Goal: Task Accomplishment & Management: Manage account settings

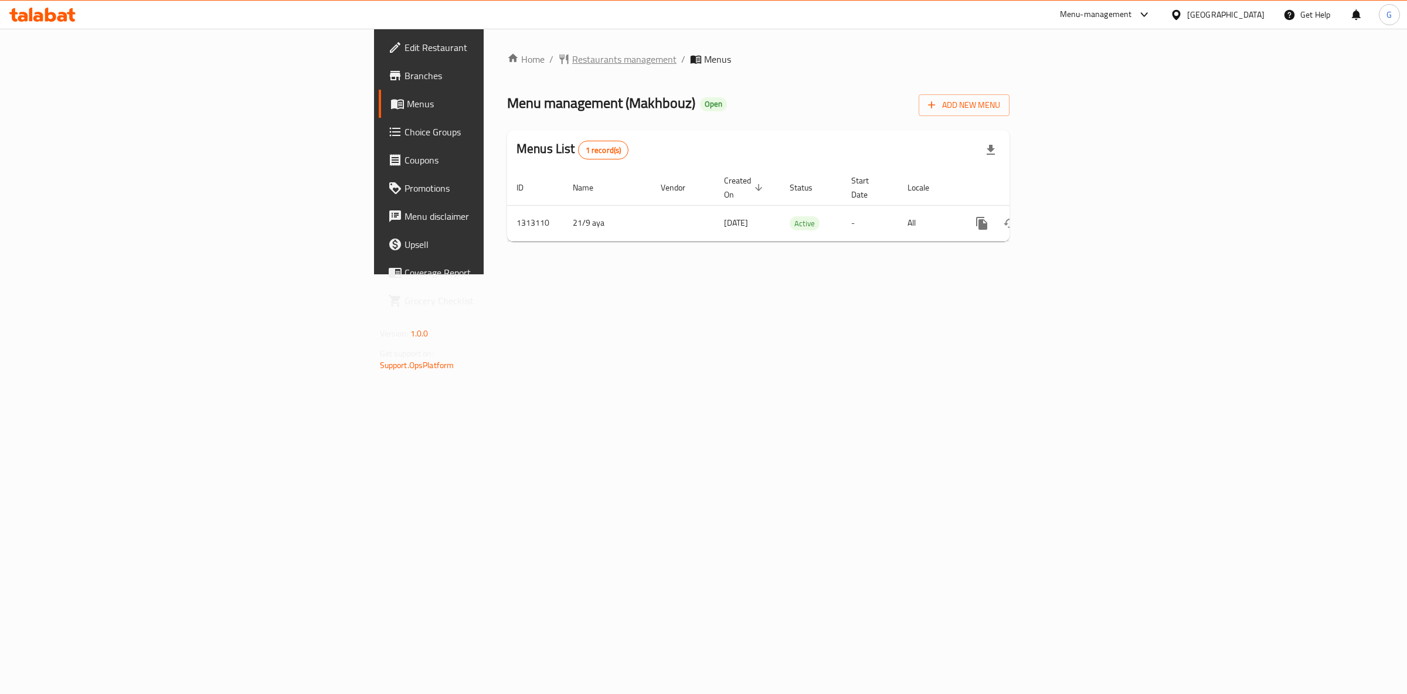
click at [572, 66] on span "Restaurants management" at bounding box center [624, 59] width 104 height 14
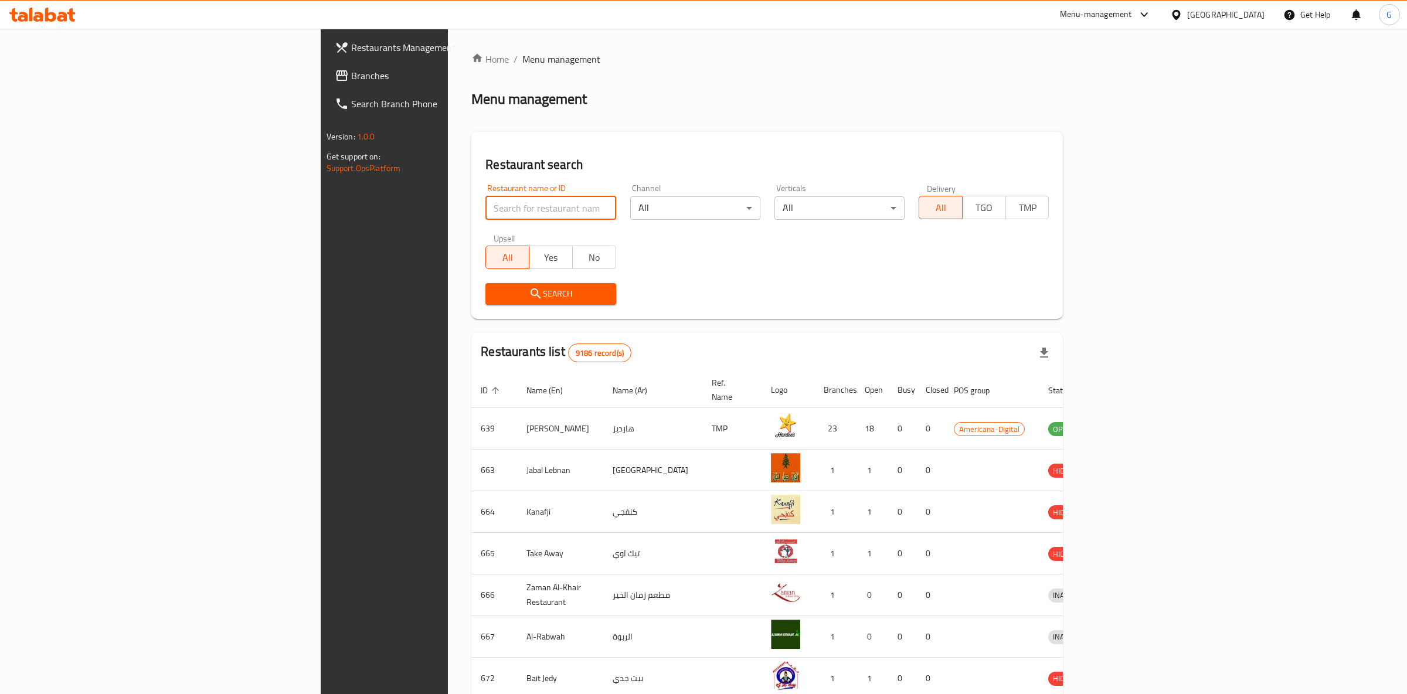
click at [485, 213] on input "search" at bounding box center [550, 207] width 130 height 23
type input "shatta"
click button "Search" at bounding box center [550, 294] width 130 height 22
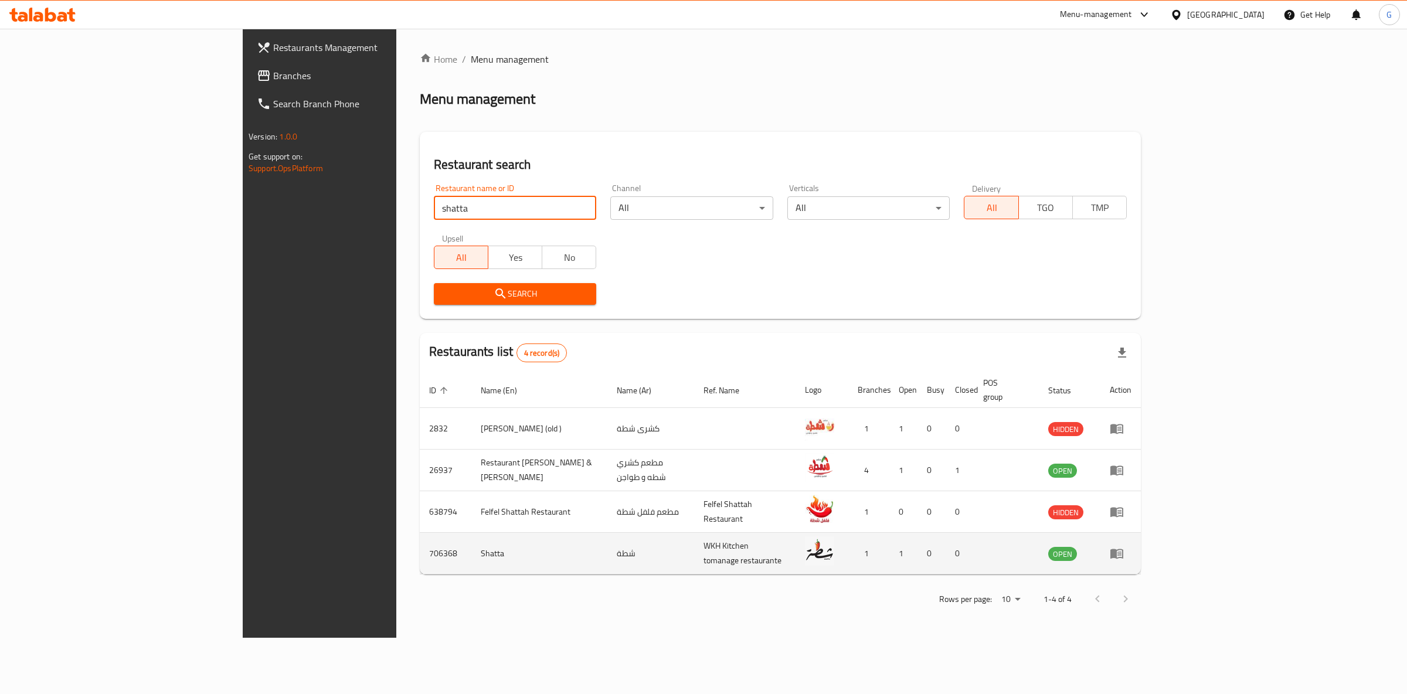
click at [1141, 544] on td "enhanced table" at bounding box center [1120, 554] width 40 height 42
click at [1123, 549] on icon "enhanced table" at bounding box center [1116, 554] width 13 height 10
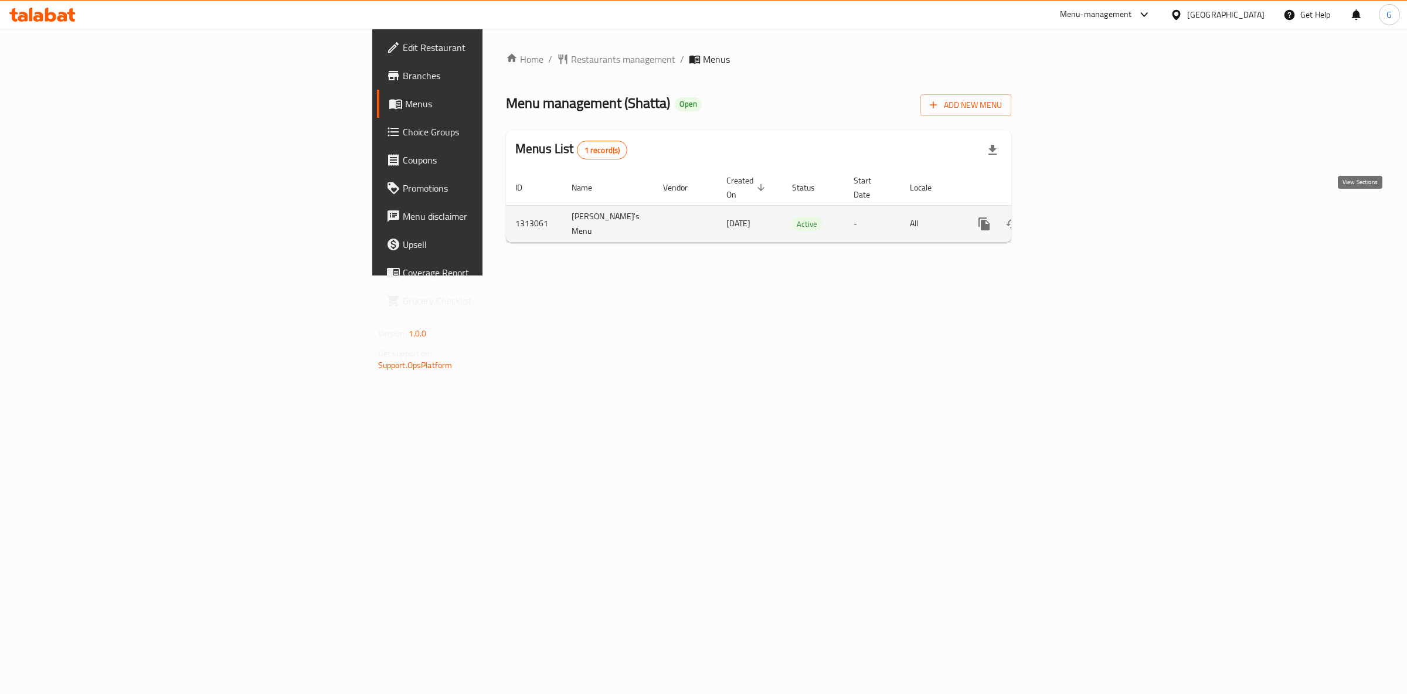
click at [1075, 217] on icon "enhanced table" at bounding box center [1068, 224] width 14 height 14
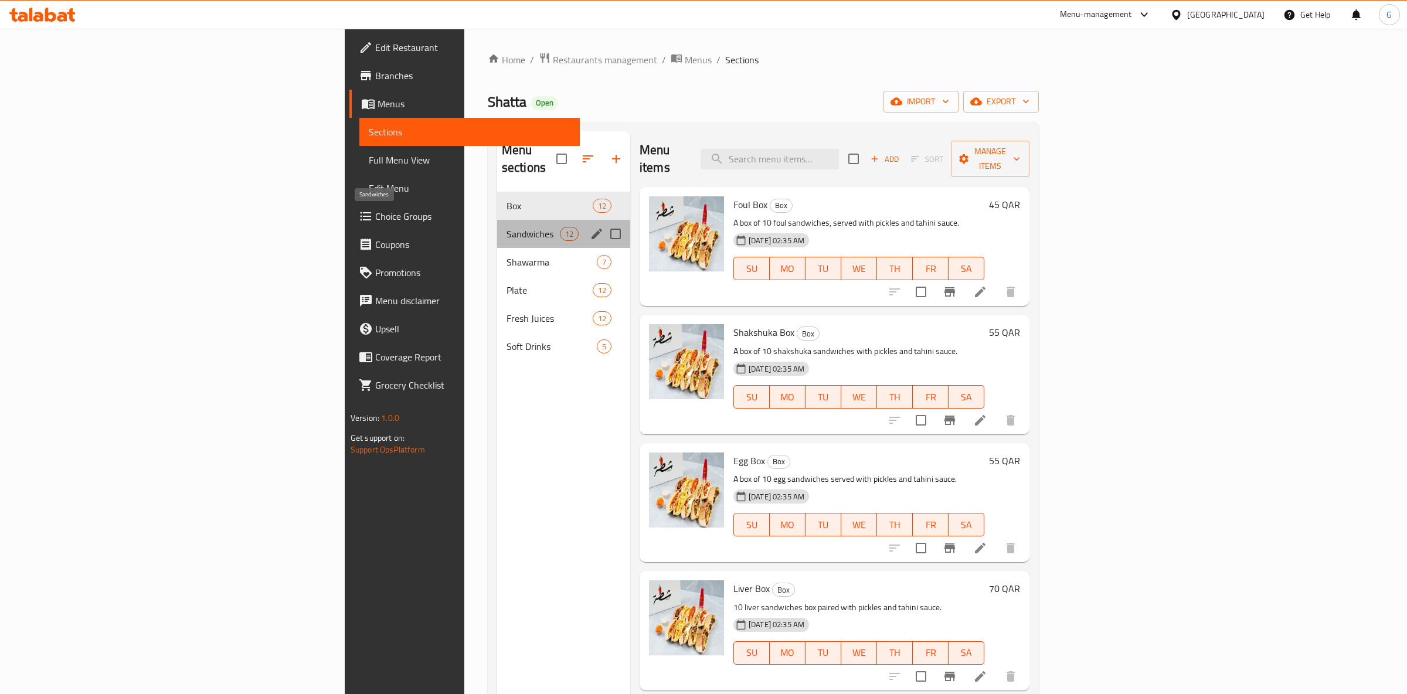
click at [506, 227] on span "Sandwiches" at bounding box center [532, 234] width 53 height 14
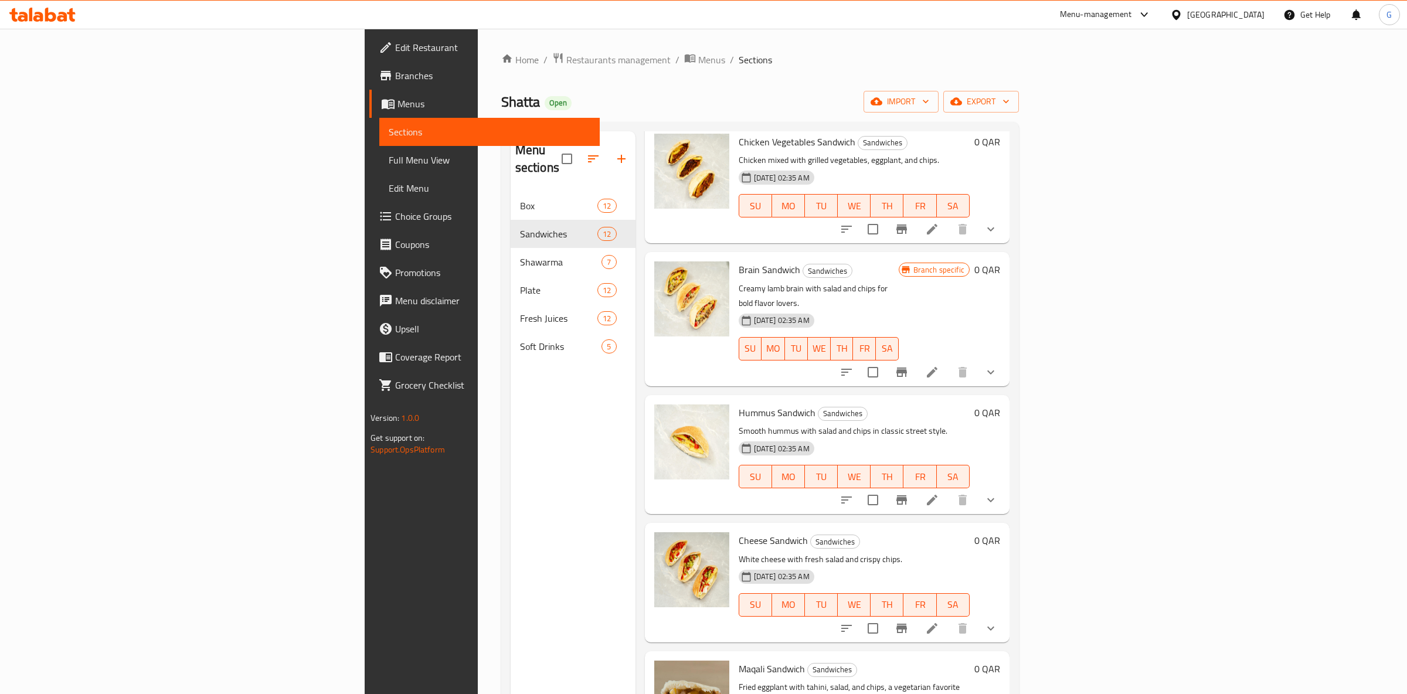
scroll to position [164, 0]
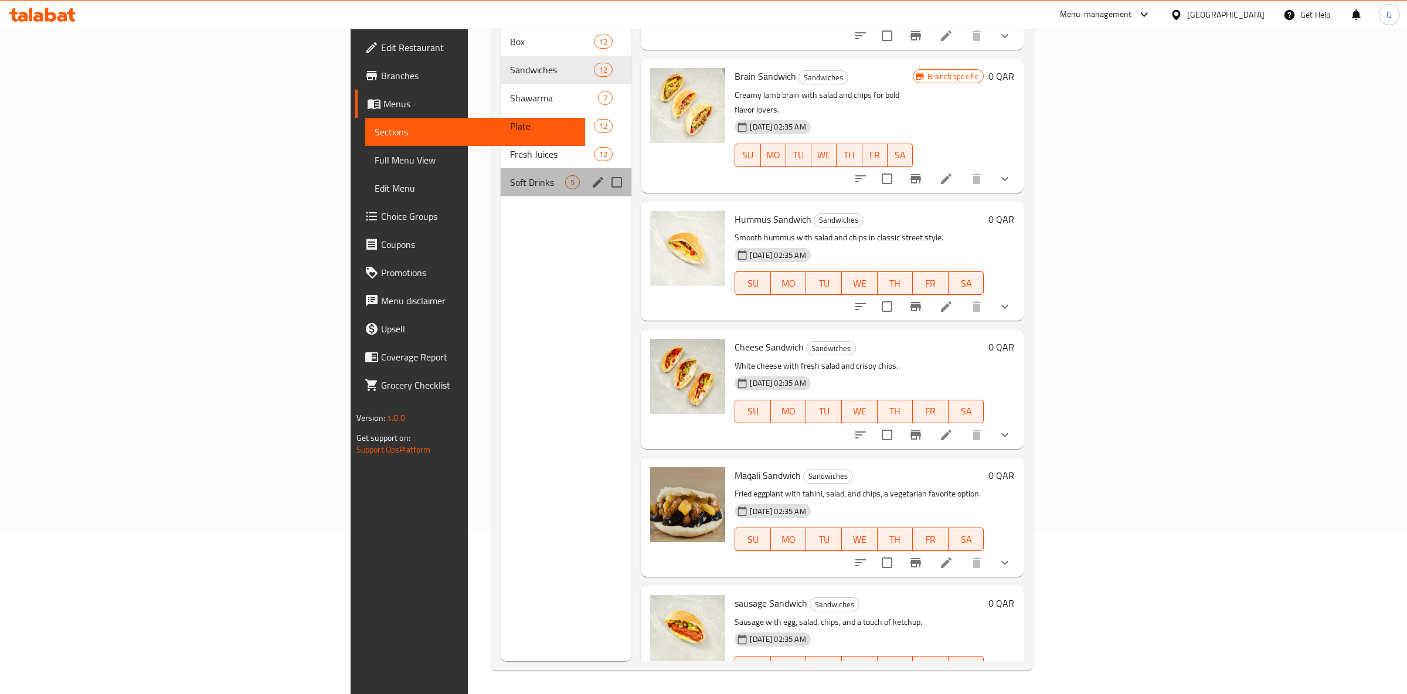
click at [501, 168] on div "Soft Drinks 5" at bounding box center [566, 182] width 131 height 28
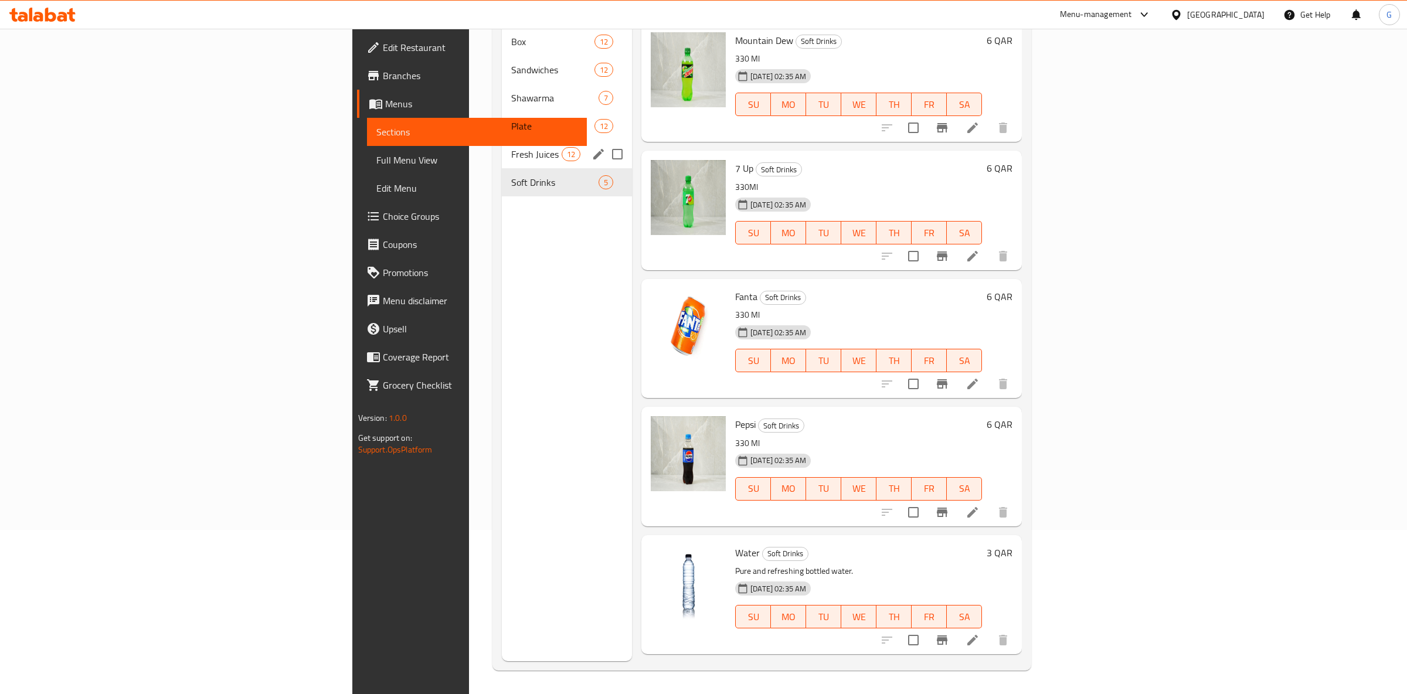
click at [511, 147] on span "Fresh Juices" at bounding box center [536, 154] width 50 height 14
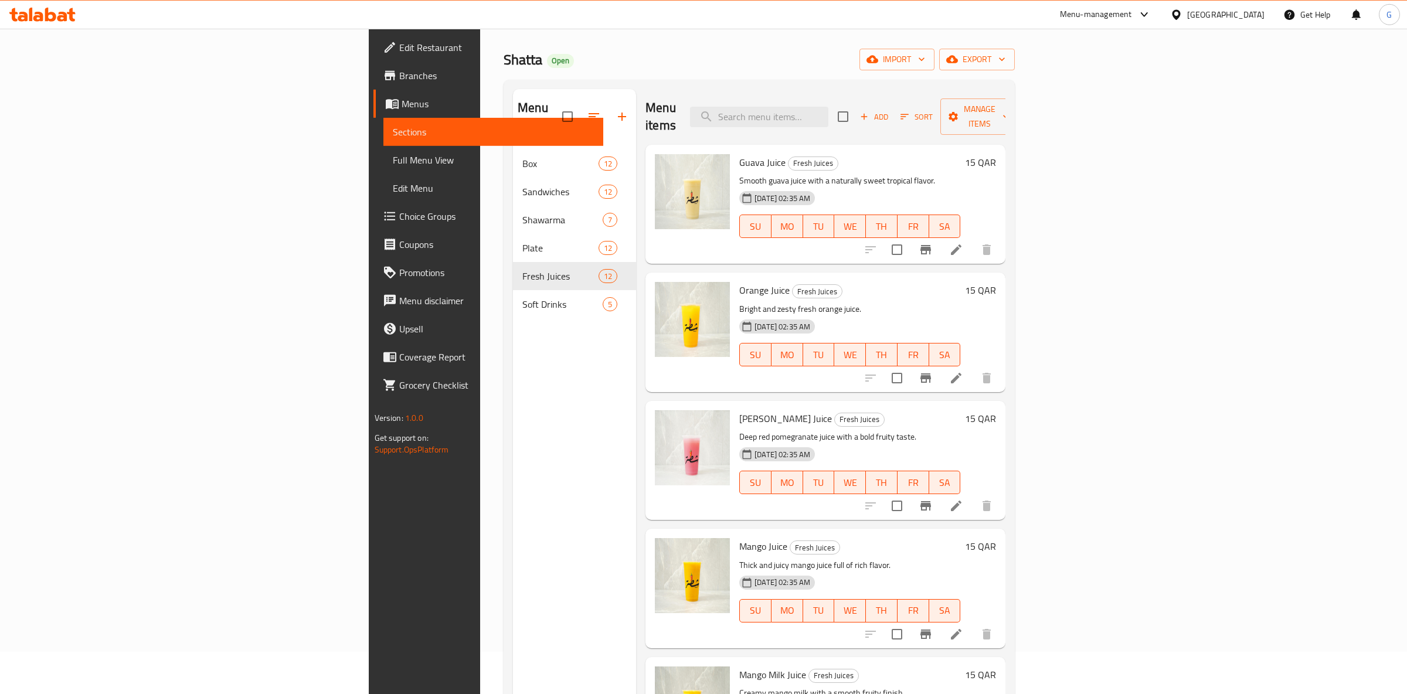
scroll to position [41, 0]
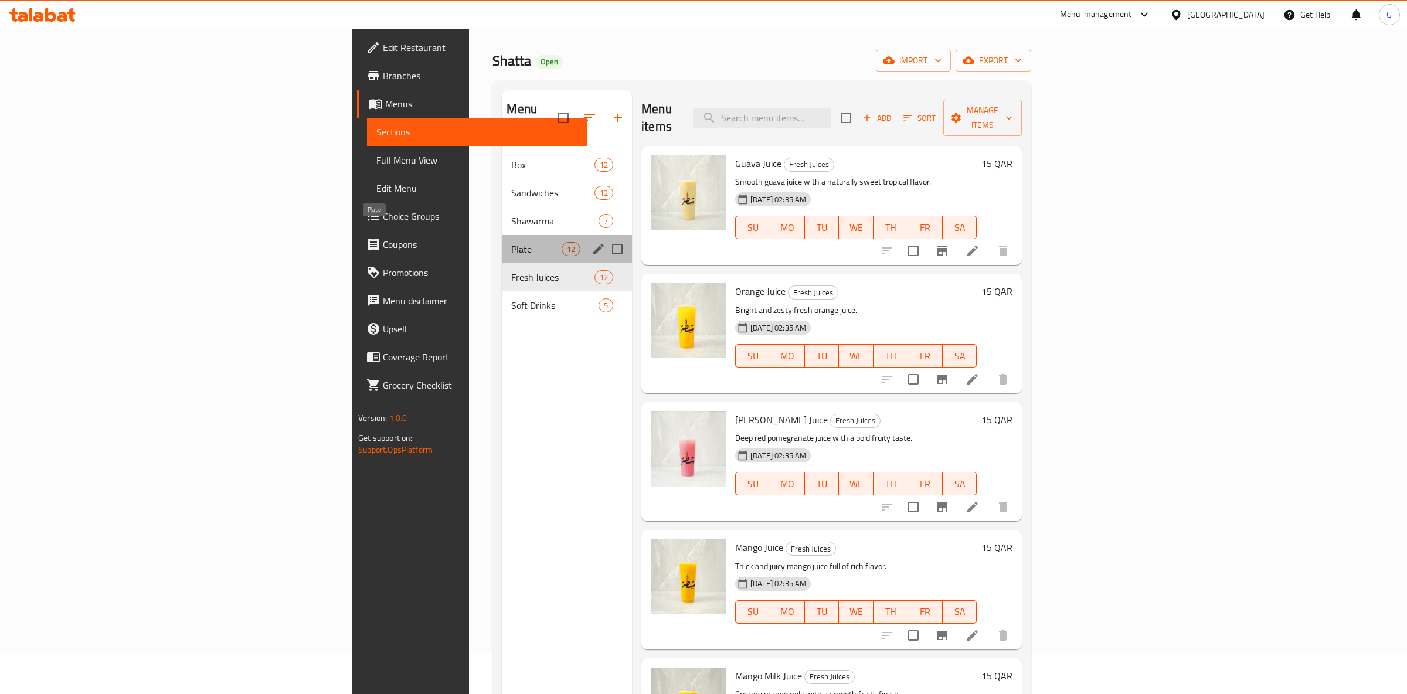
click at [511, 242] on span "Plate" at bounding box center [536, 249] width 50 height 14
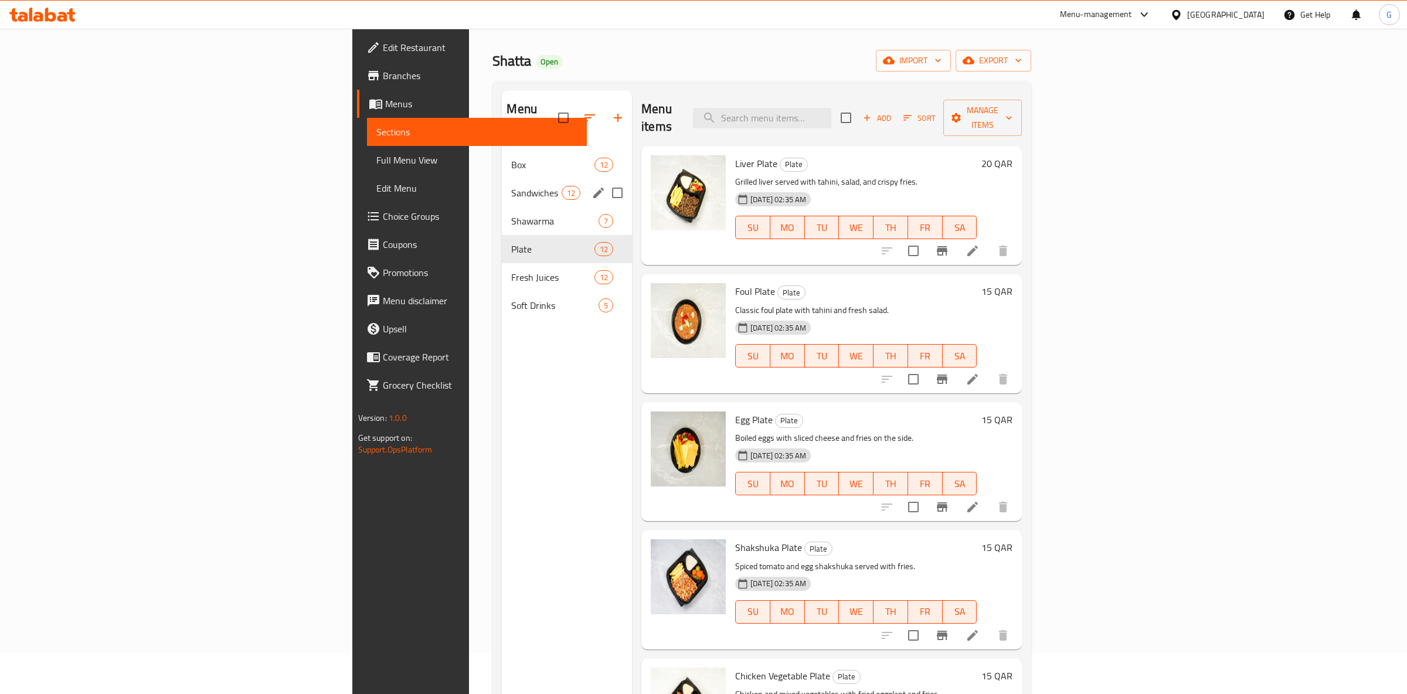
click at [502, 182] on div "Sandwiches 12" at bounding box center [567, 193] width 130 height 28
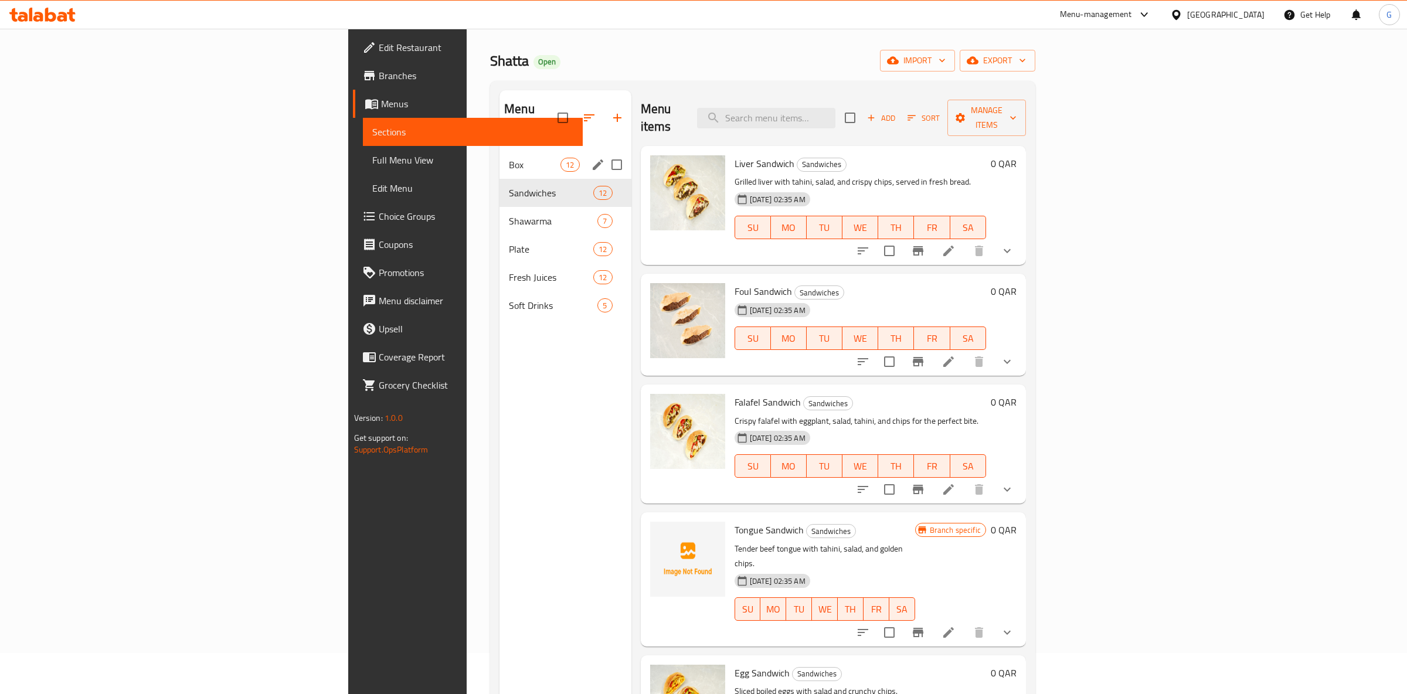
click at [499, 159] on div "Box 12" at bounding box center [564, 165] width 131 height 28
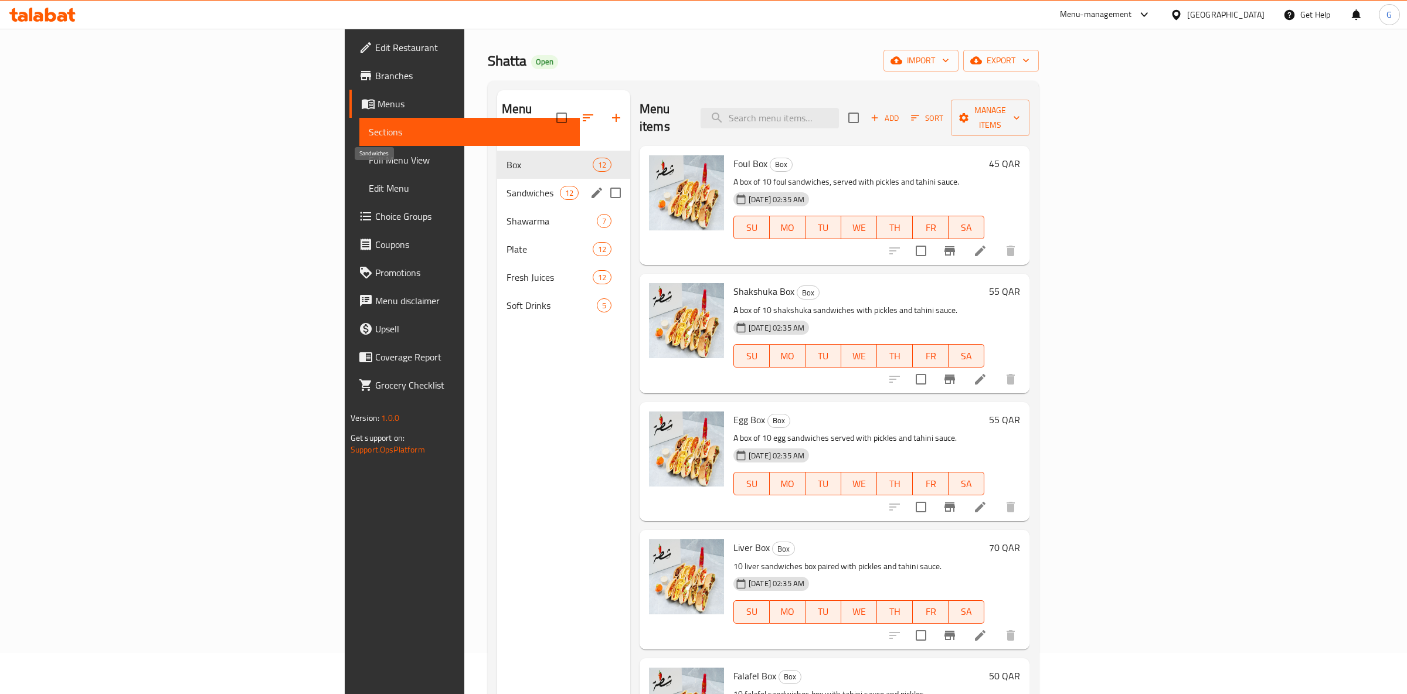
click at [506, 186] on span "Sandwiches" at bounding box center [532, 193] width 53 height 14
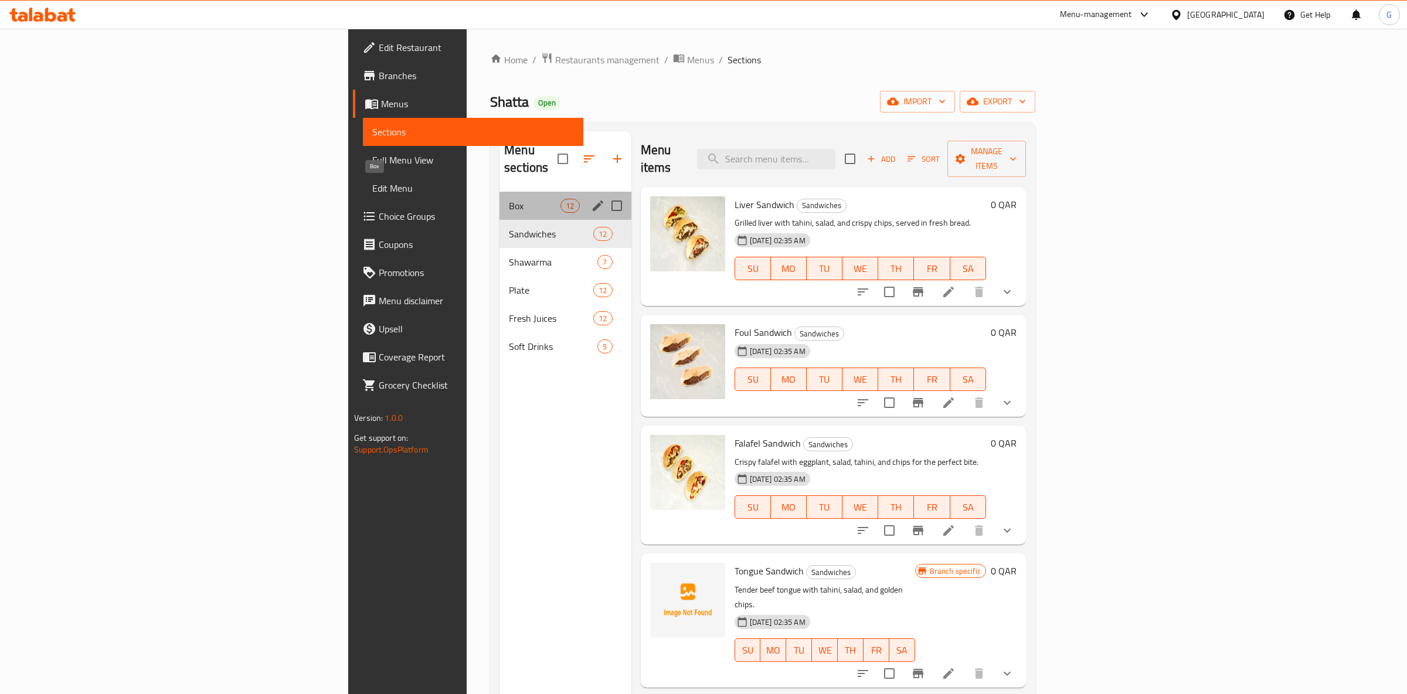
click at [509, 199] on span "Box" at bounding box center [535, 206] width 52 height 14
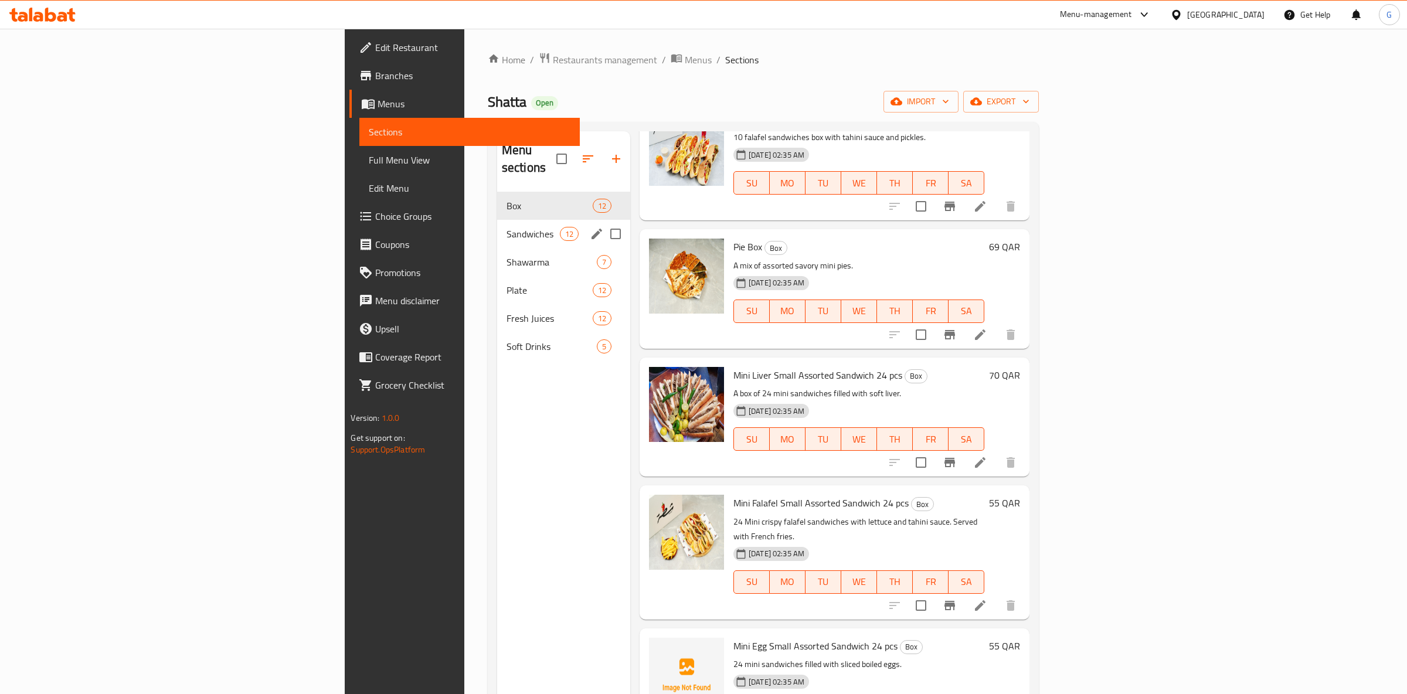
click at [497, 224] on div "Sandwiches 12" at bounding box center [563, 234] width 133 height 28
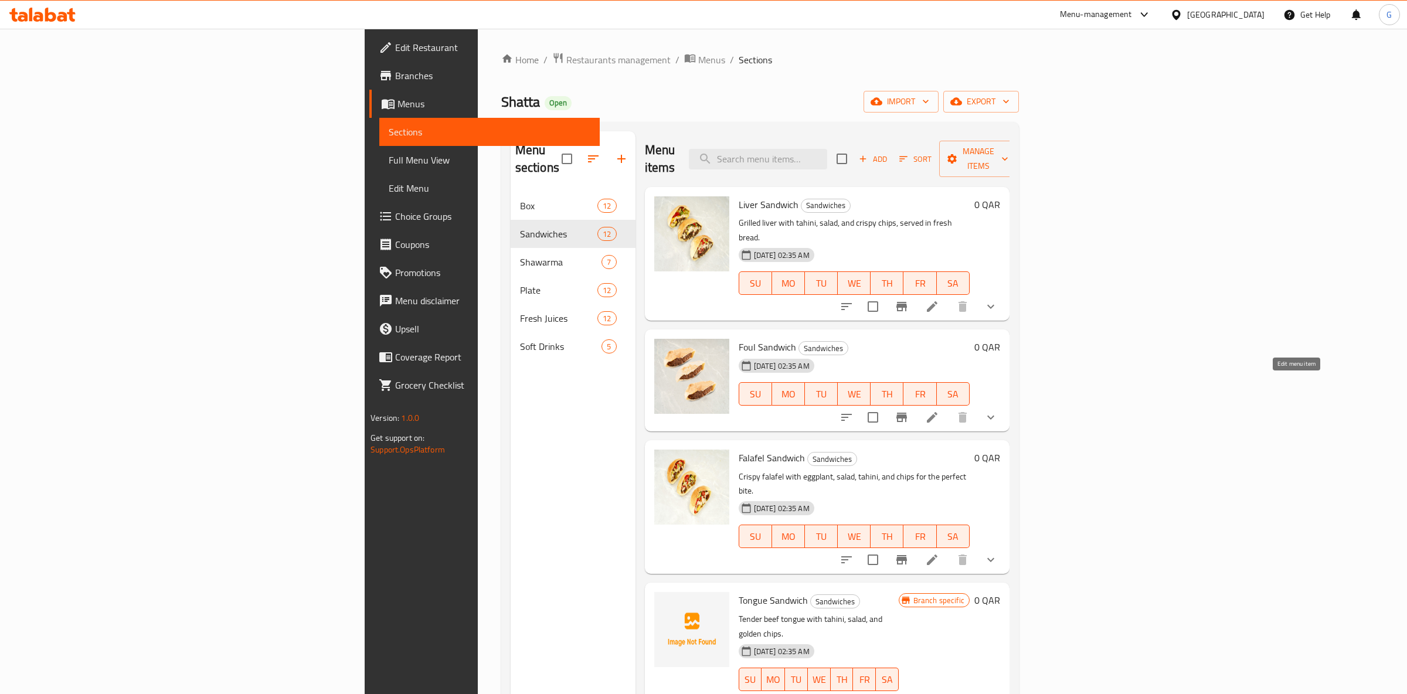
click at [937, 412] on icon at bounding box center [932, 417] width 11 height 11
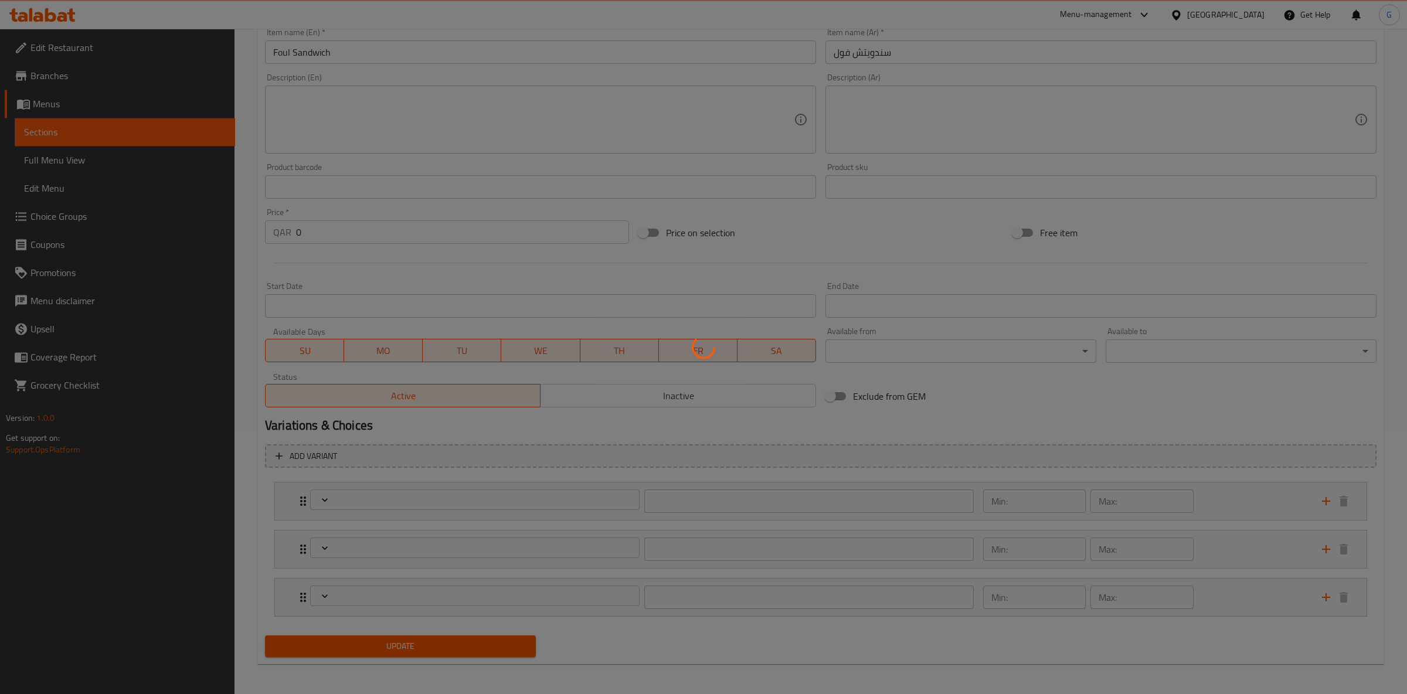
scroll to position [267, 0]
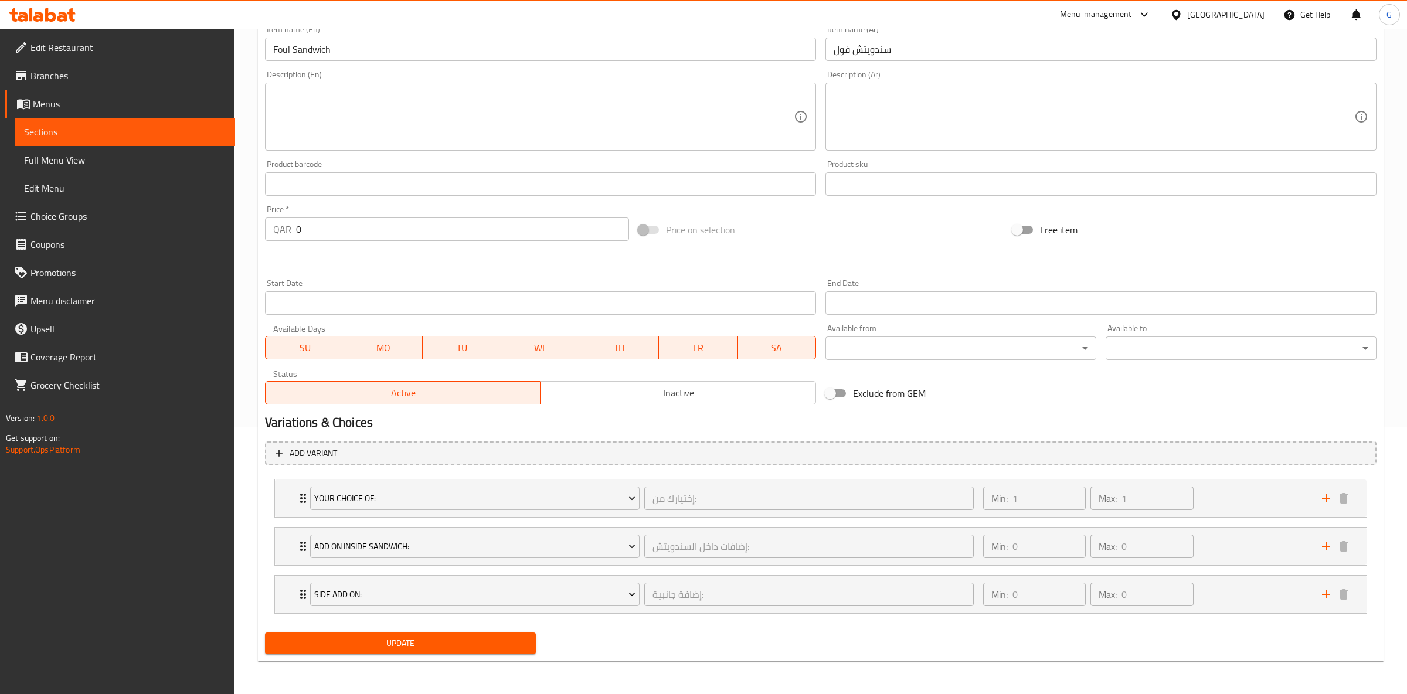
type input "إختيارك من:"
type input "1"
type input "إضافات داخل السندويتش:"
type input "0"
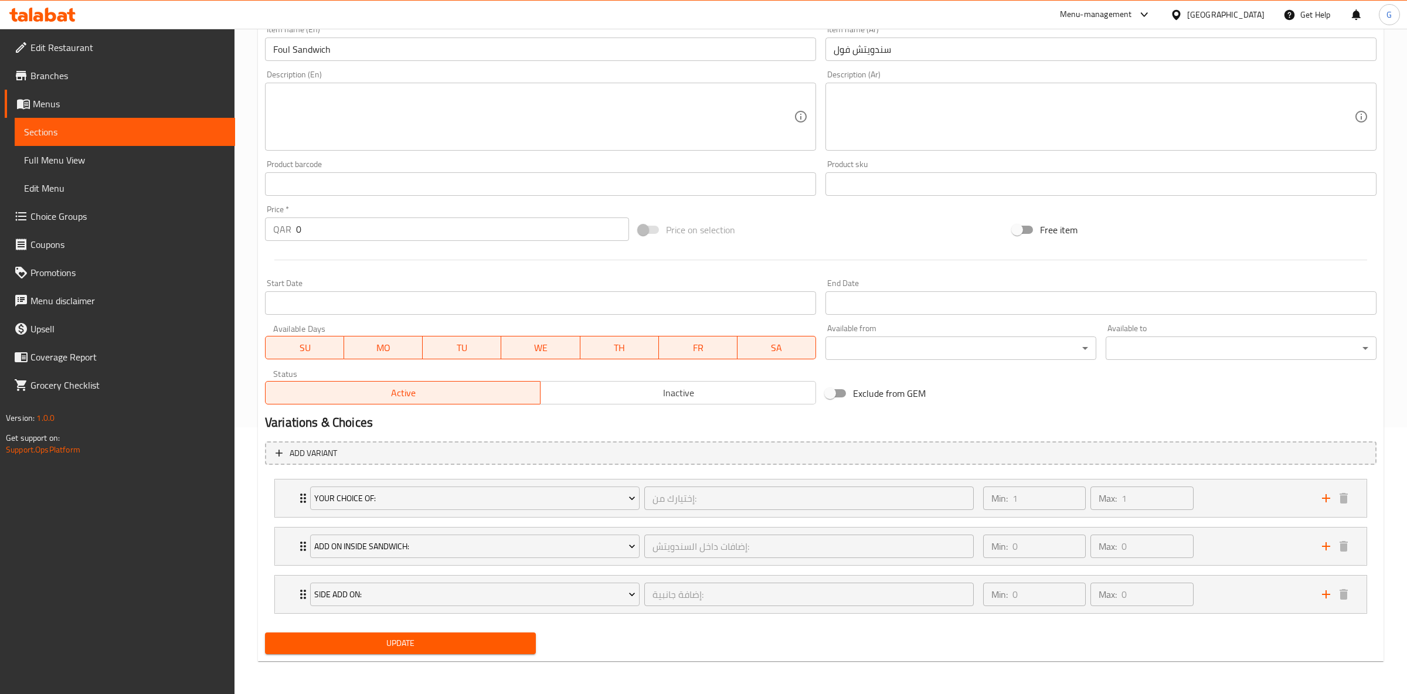
type input "0"
type input "إضافة جانبية:"
type input "0"
click at [557, 508] on button "Your Choice Of:" at bounding box center [474, 497] width 329 height 23
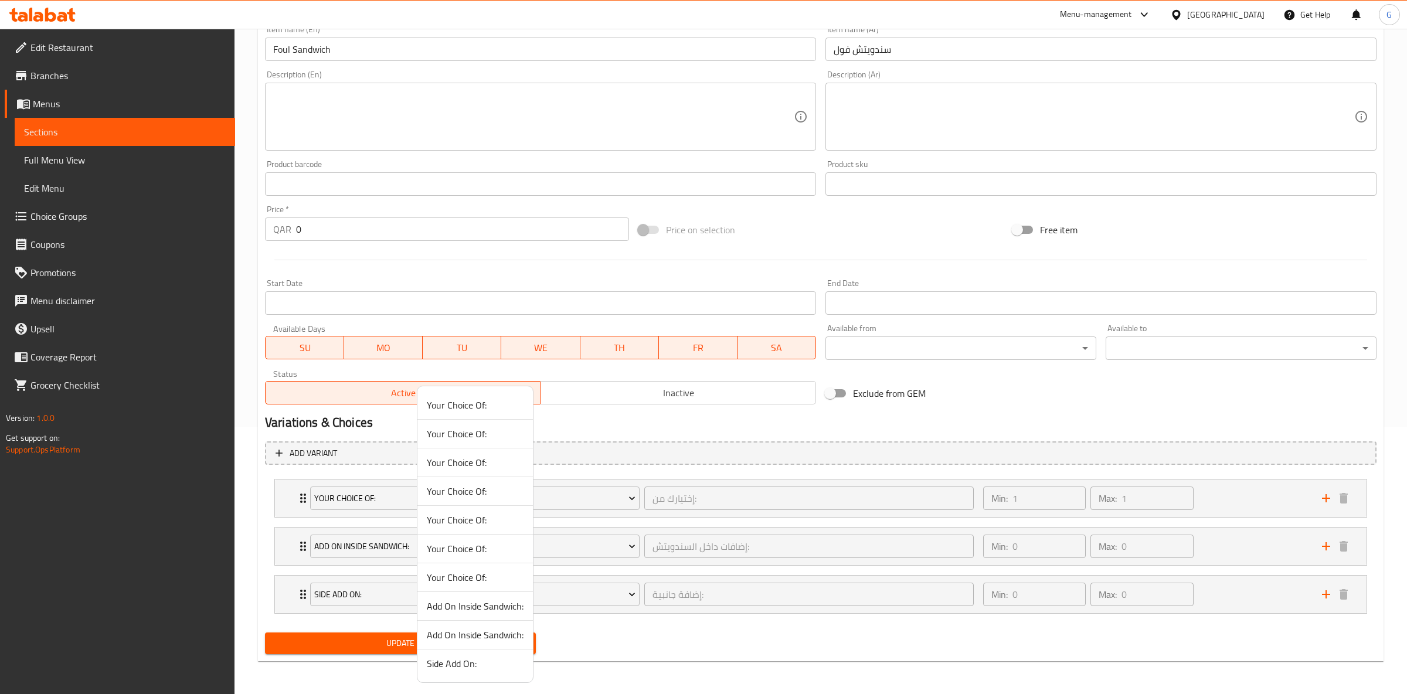
click at [557, 509] on div at bounding box center [703, 347] width 1407 height 694
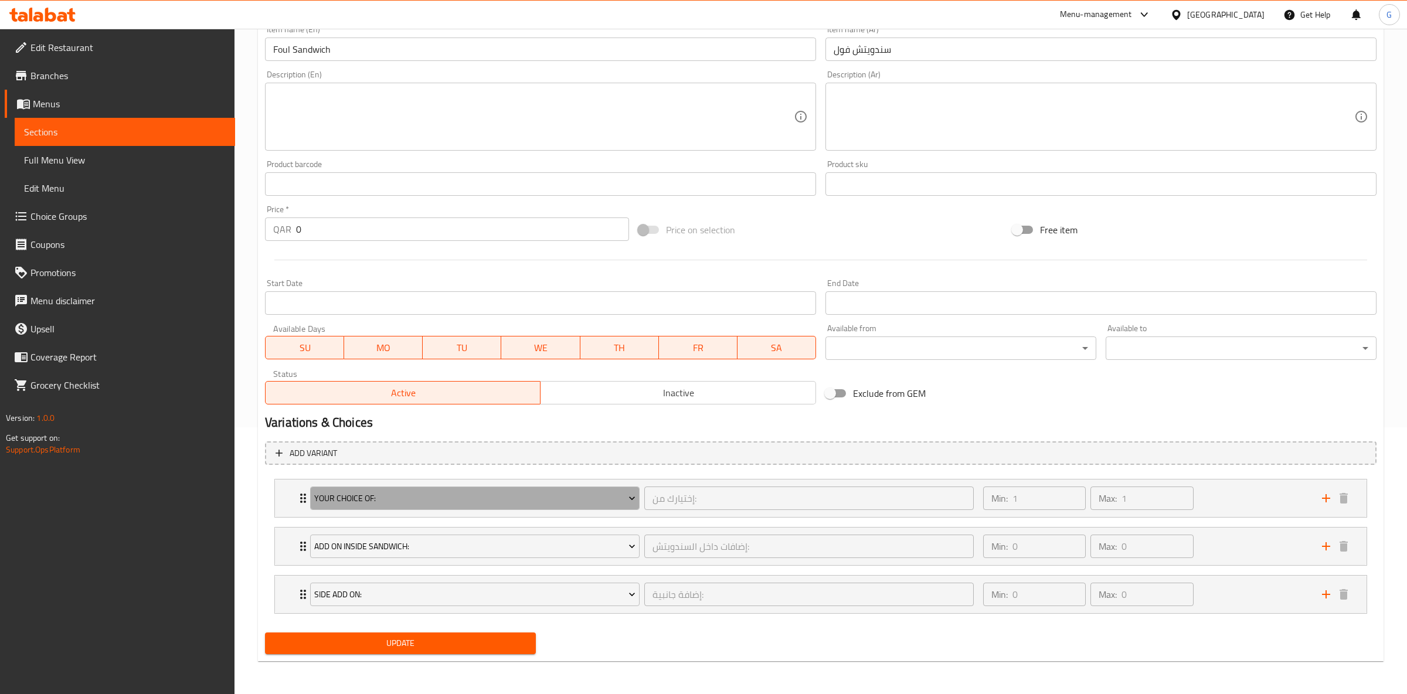
click at [557, 509] on button "Your Choice Of:" at bounding box center [474, 497] width 329 height 23
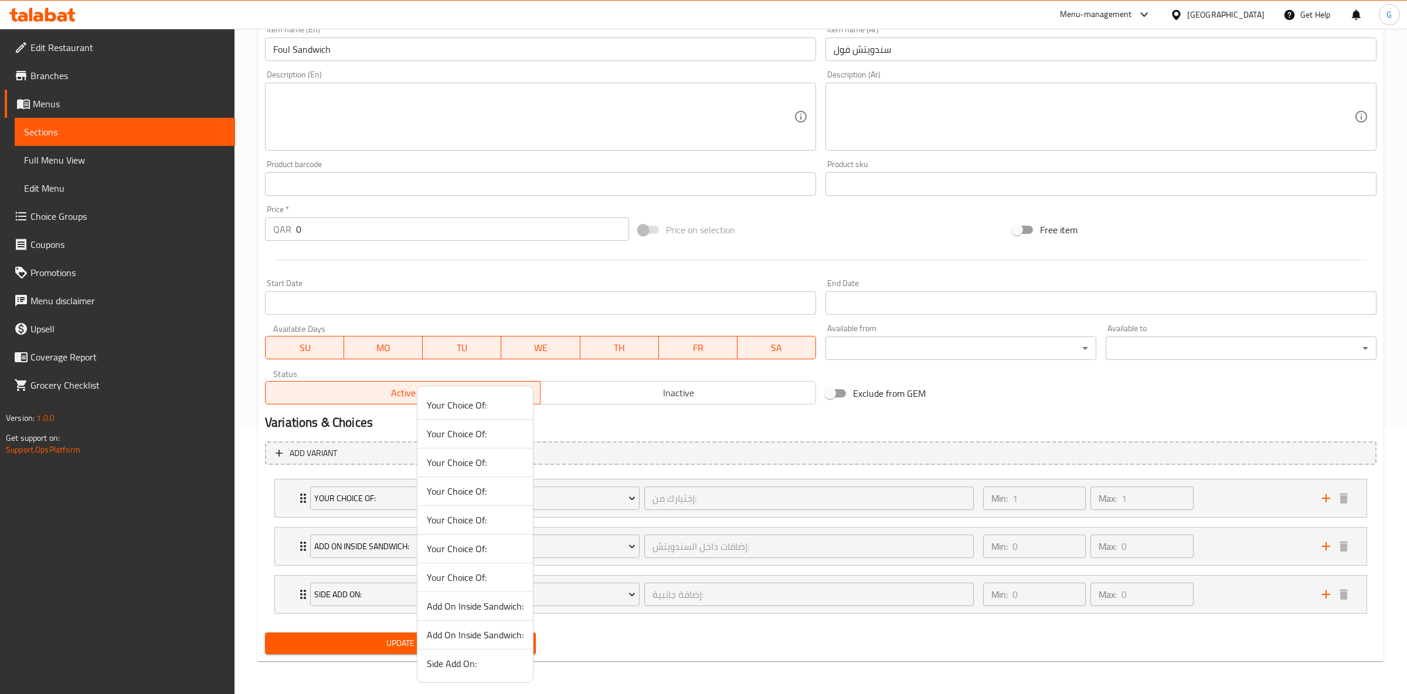
click at [535, 497] on div at bounding box center [703, 347] width 1407 height 694
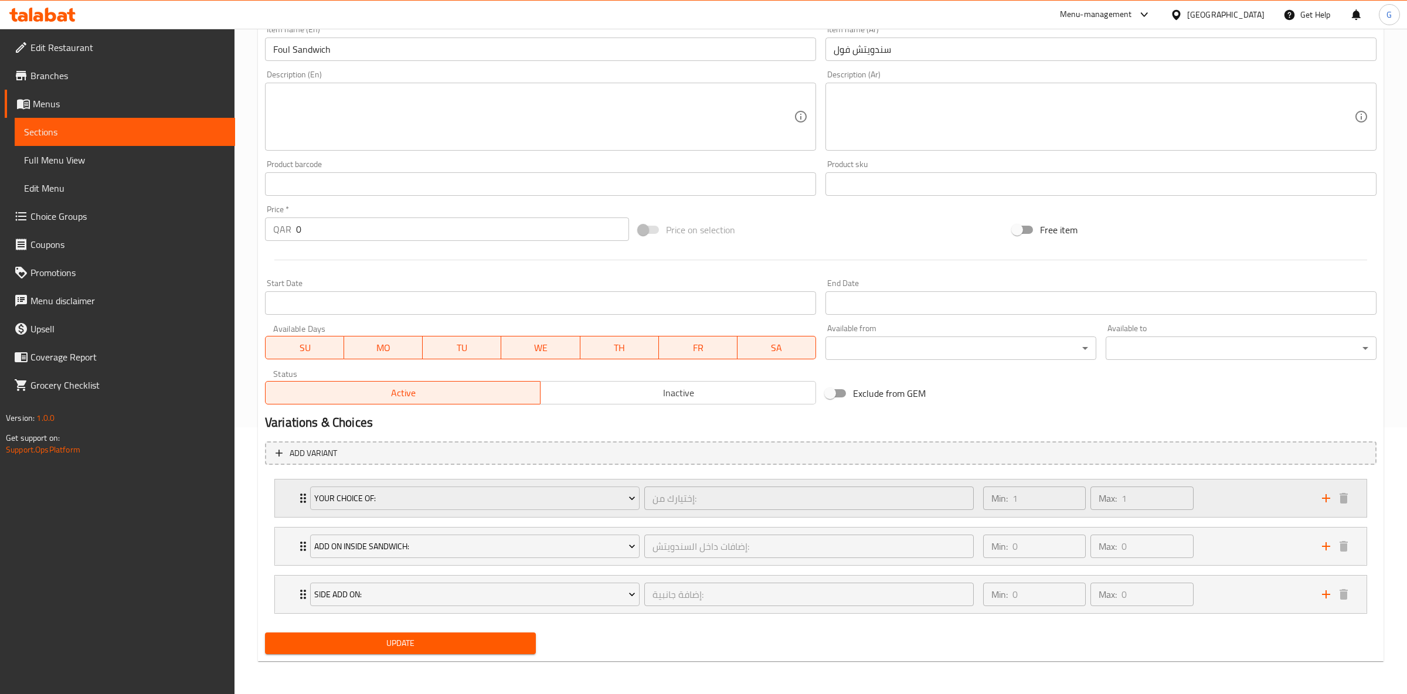
click at [1251, 510] on div "Min: 1 ​ Max: 1 ​" at bounding box center [1145, 498] width 339 height 38
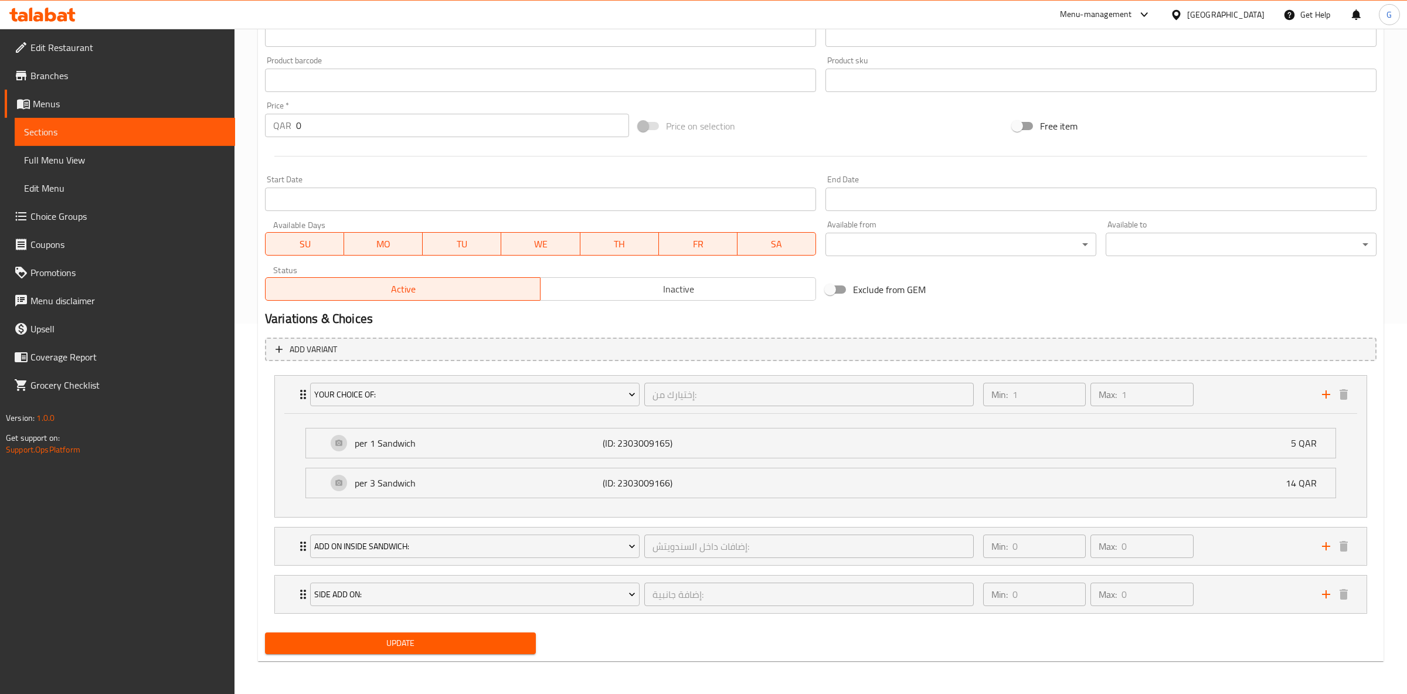
scroll to position [372, 0]
click at [518, 556] on button "Add On Inside Sandwich:" at bounding box center [474, 546] width 329 height 23
click at [1226, 534] on div at bounding box center [703, 347] width 1407 height 694
click at [1231, 539] on div "Min: 0 ​ Max: 0 ​" at bounding box center [1145, 546] width 339 height 38
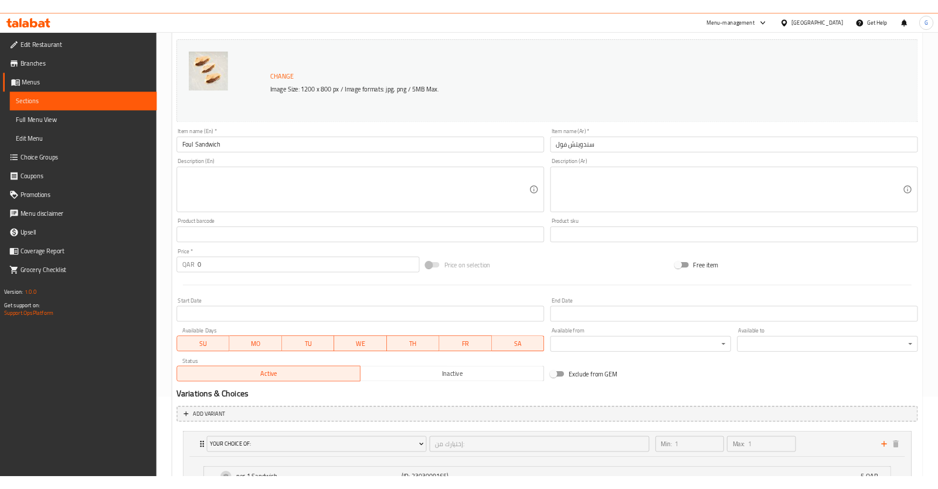
scroll to position [0, 0]
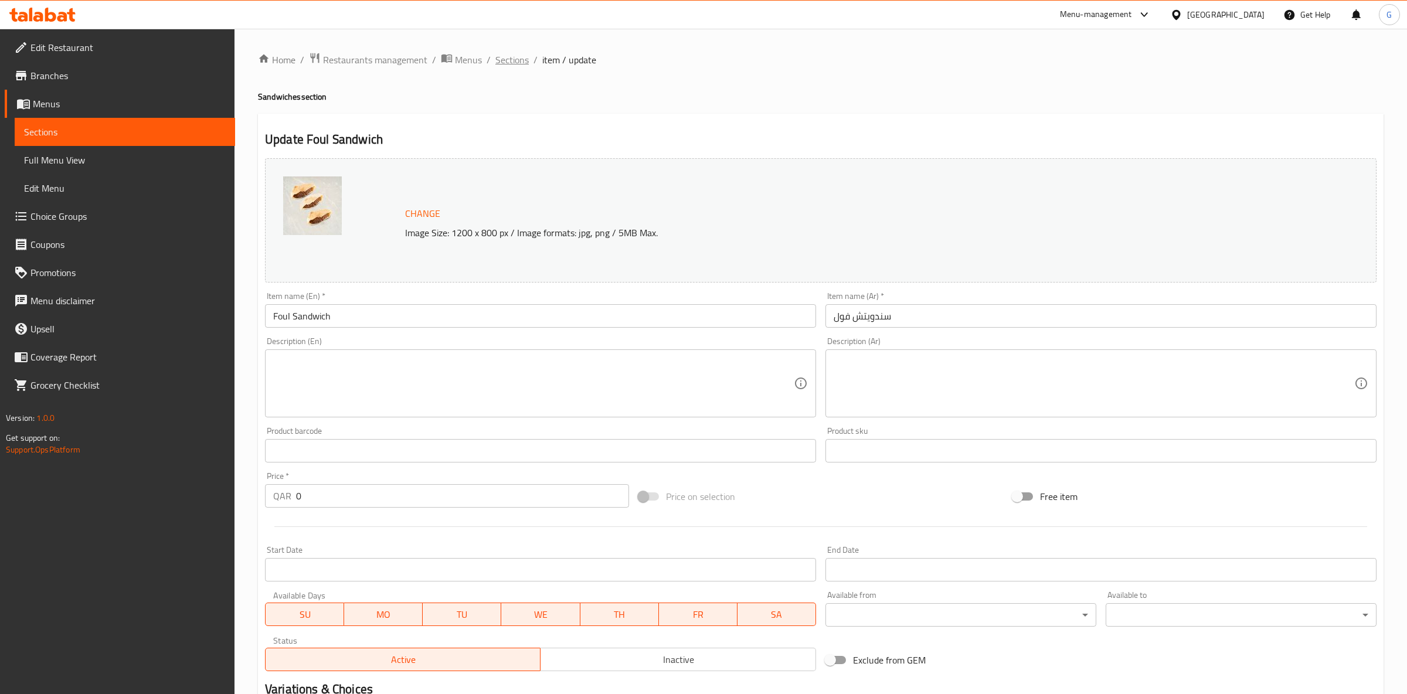
click at [510, 62] on span "Sections" at bounding box center [511, 60] width 33 height 14
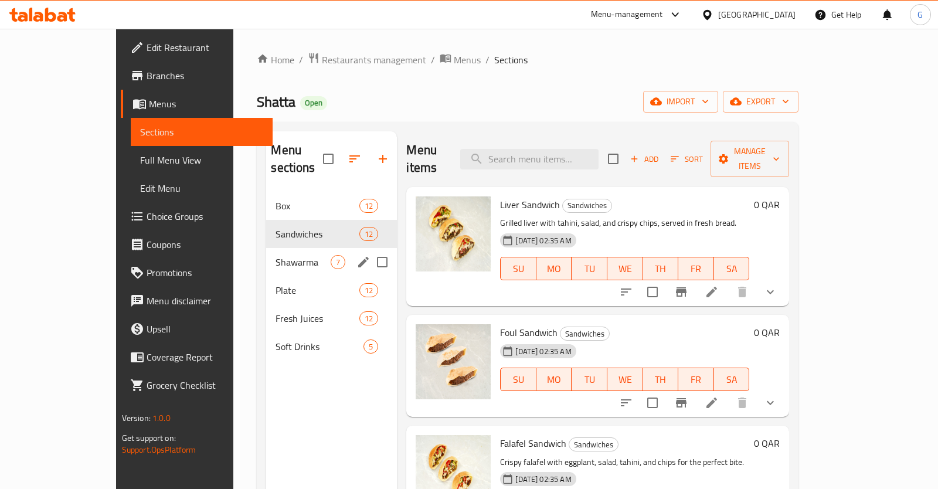
click at [275, 255] on span "Shawarma" at bounding box center [302, 262] width 55 height 14
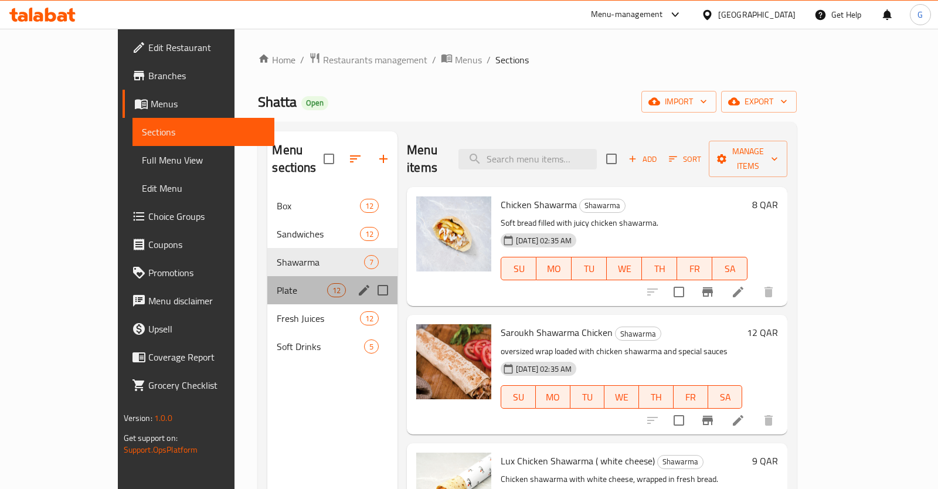
click at [267, 276] on div "Plate 12" at bounding box center [332, 290] width 130 height 28
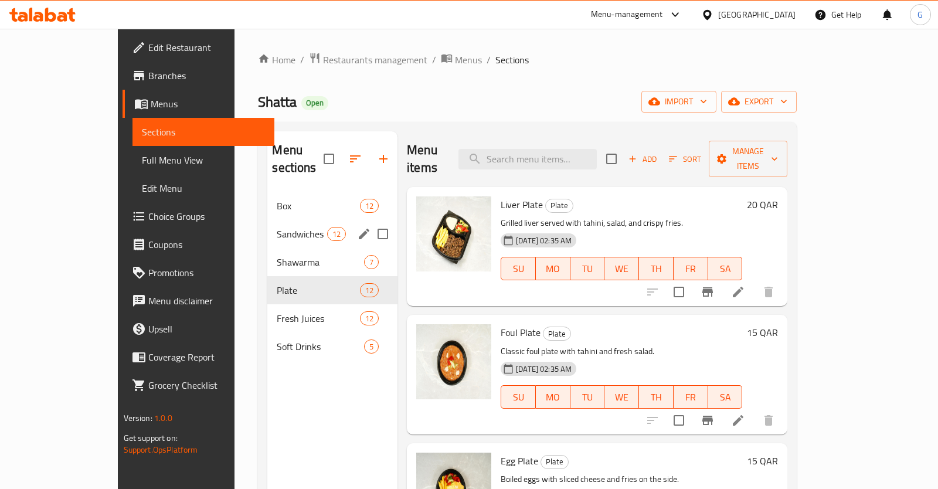
click at [275, 228] on div "Sandwiches 12" at bounding box center [332, 234] width 130 height 28
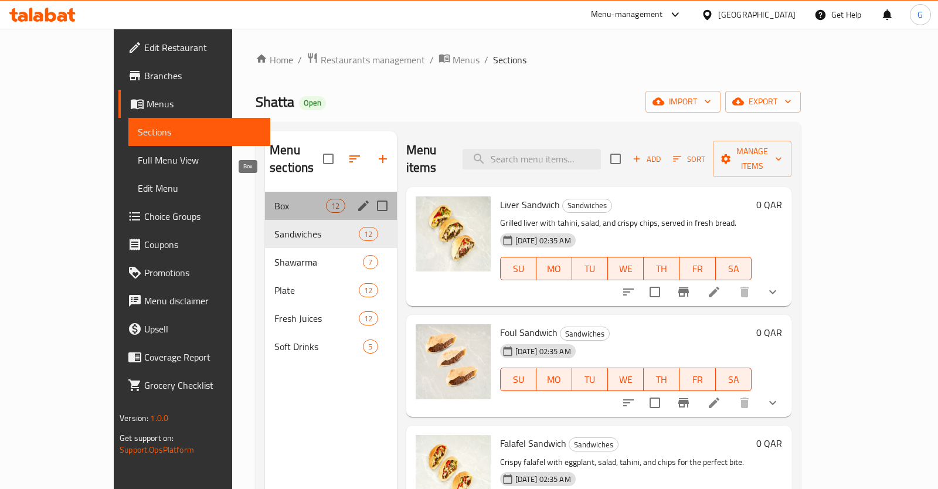
click at [274, 199] on span "Box" at bounding box center [300, 206] width 52 height 14
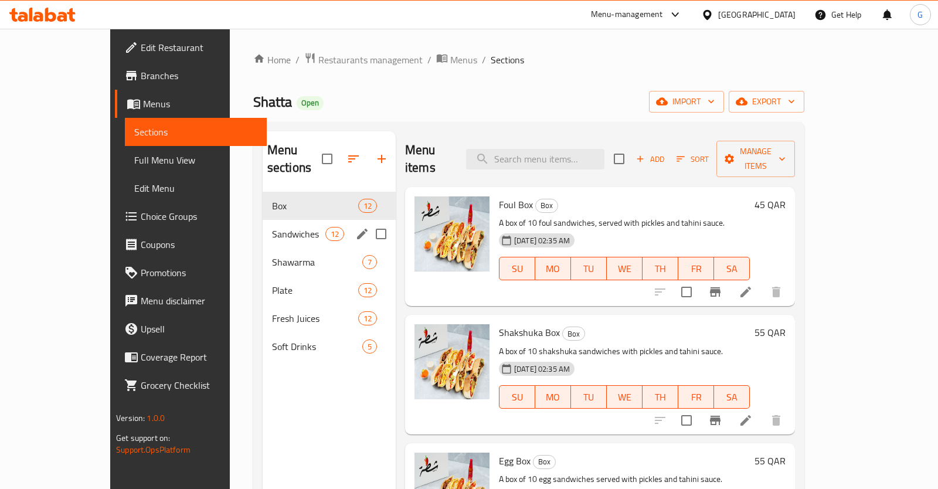
click at [263, 220] on div "Sandwiches 12" at bounding box center [329, 234] width 133 height 28
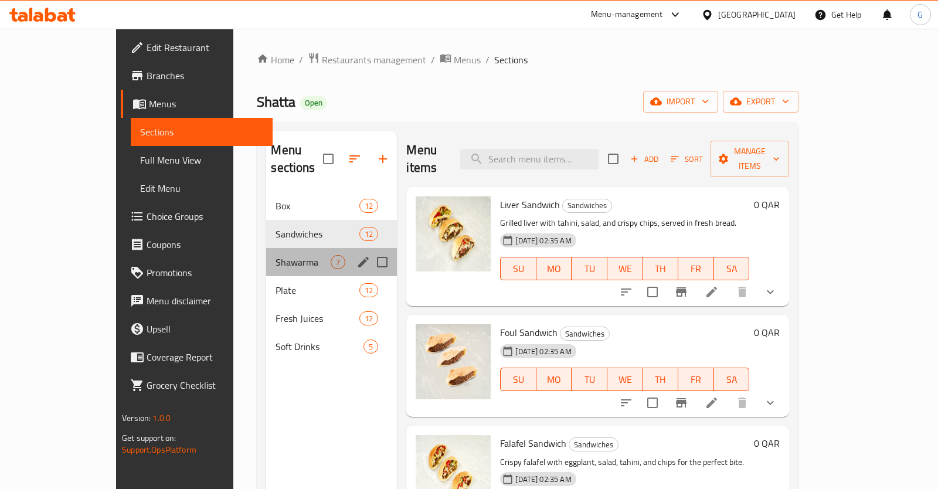
click at [266, 248] on div "Shawarma 7" at bounding box center [331, 262] width 131 height 28
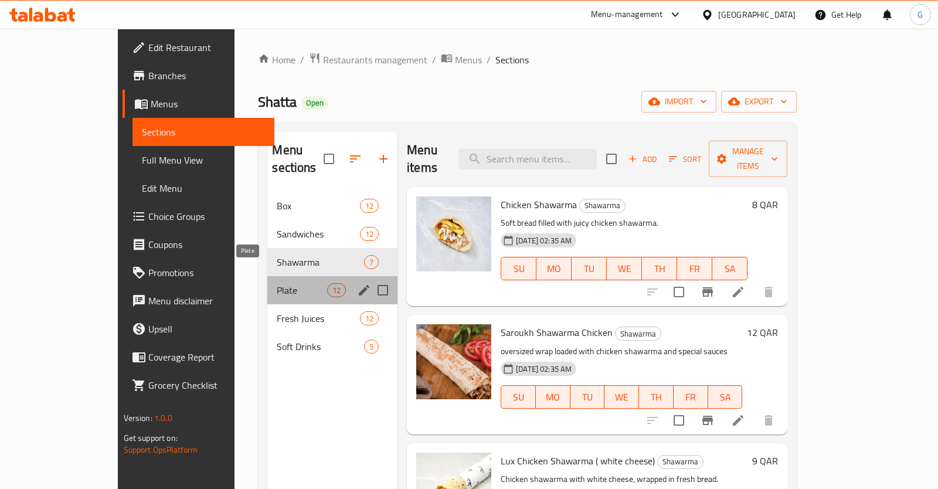
click at [277, 283] on span "Plate" at bounding box center [302, 290] width 50 height 14
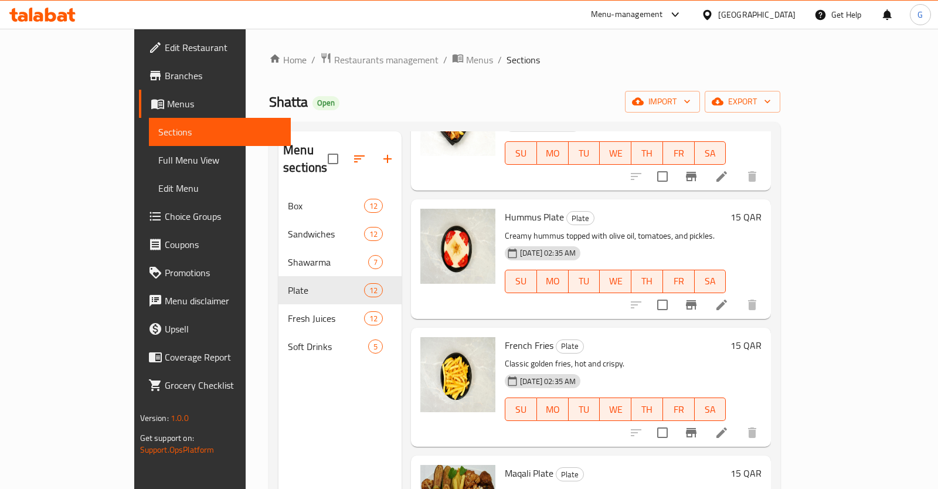
scroll to position [627, 0]
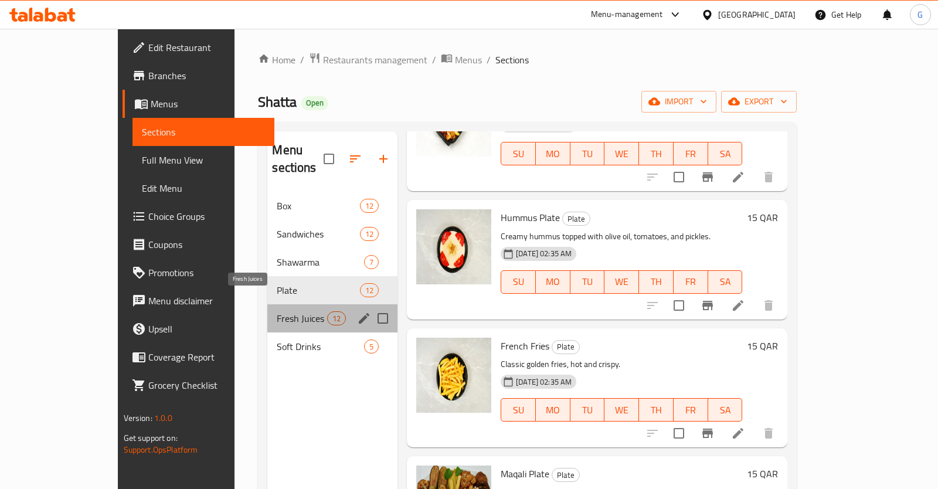
click at [277, 311] on span "Fresh Juices" at bounding box center [302, 318] width 50 height 14
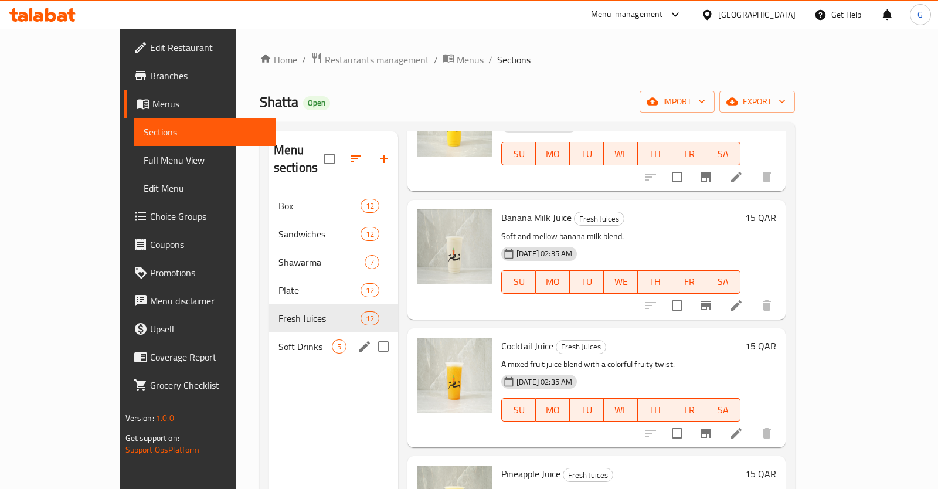
click at [269, 342] on div "Soft Drinks 5" at bounding box center [333, 346] width 129 height 28
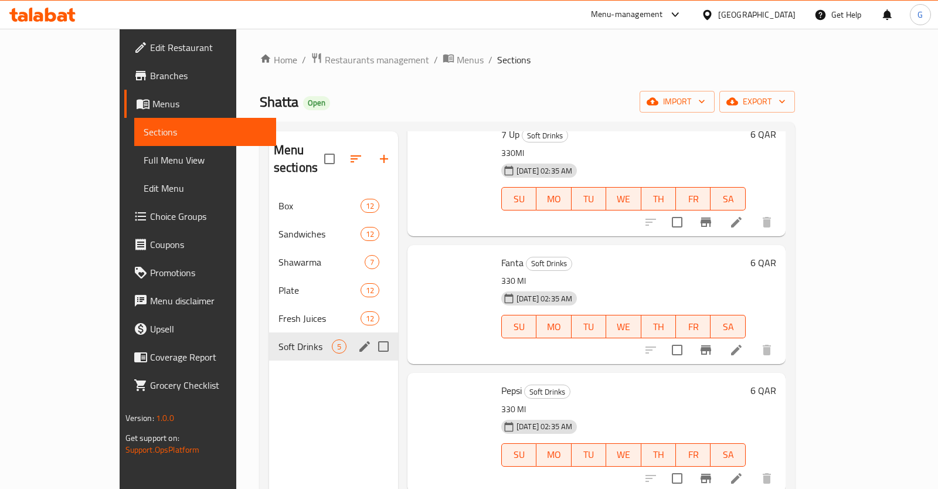
scroll to position [180, 0]
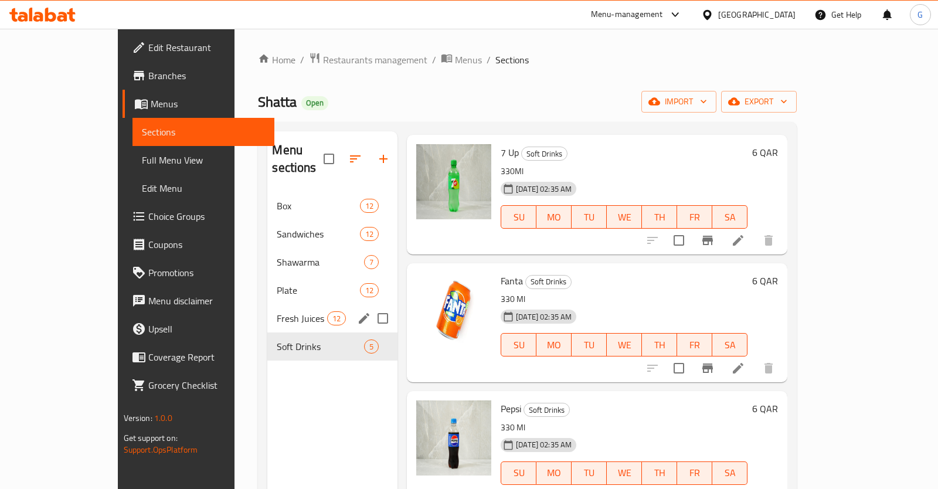
click at [267, 304] on div "Fresh Juices 12" at bounding box center [332, 318] width 130 height 28
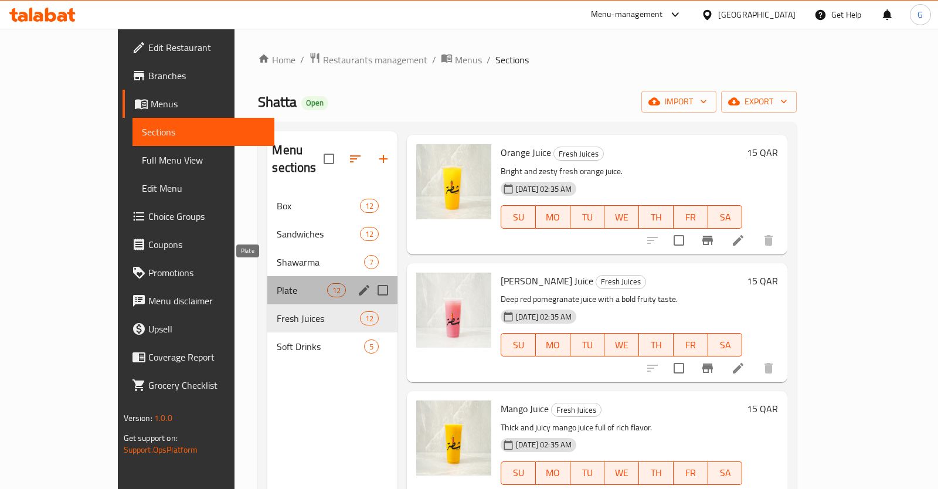
click at [277, 283] on span "Plate" at bounding box center [302, 290] width 50 height 14
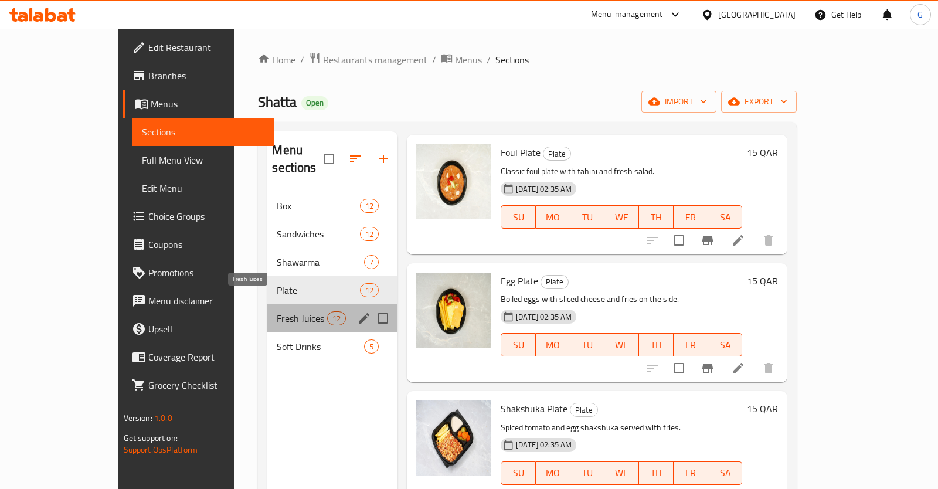
click at [277, 311] on span "Fresh Juices" at bounding box center [302, 318] width 50 height 14
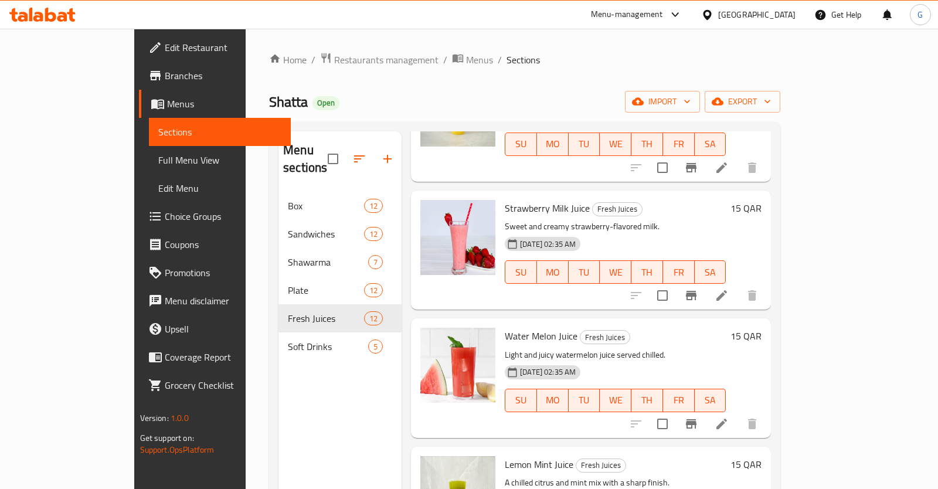
scroll to position [1077, 0]
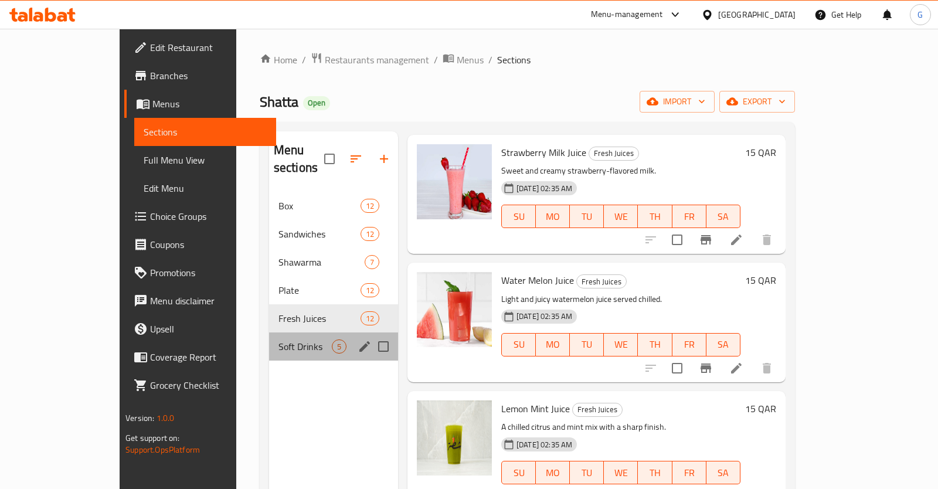
click at [269, 336] on div "Soft Drinks 5" at bounding box center [333, 346] width 129 height 28
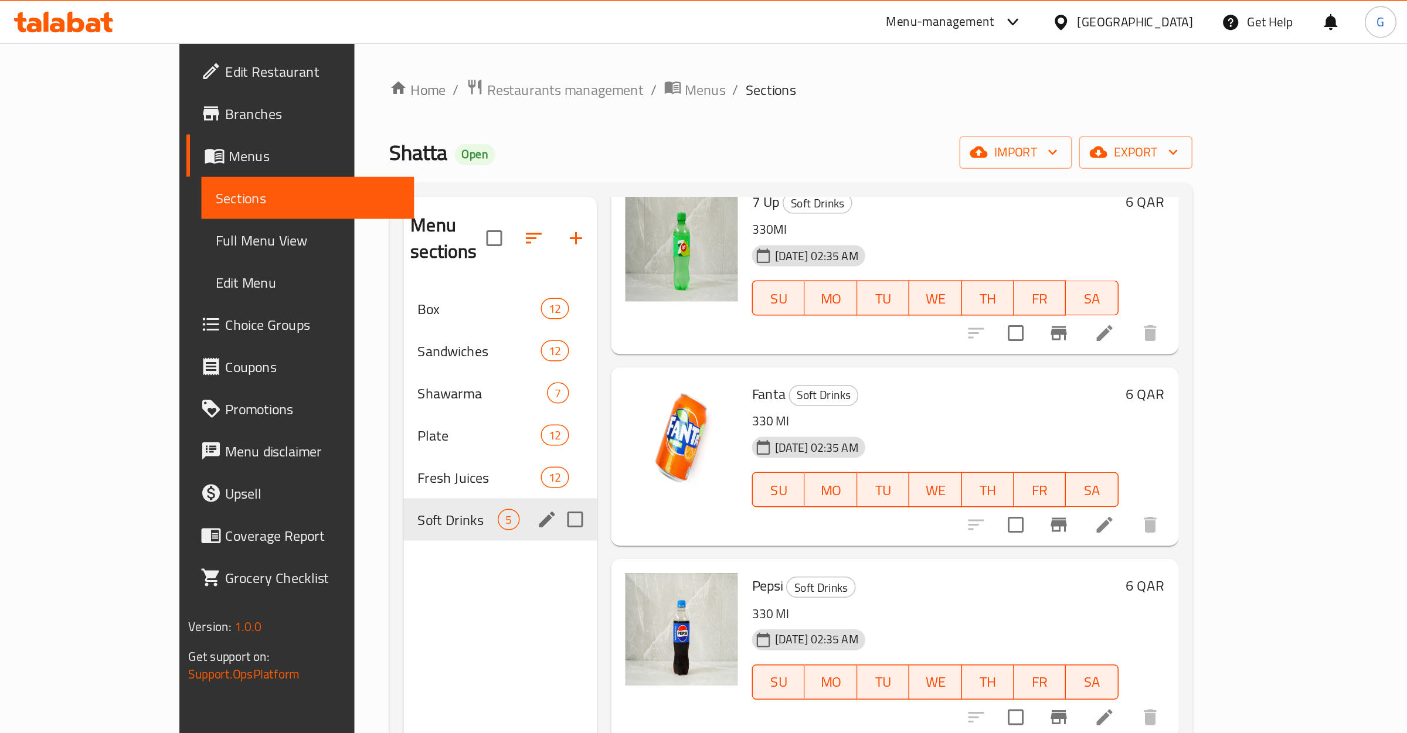
scroll to position [180, 0]
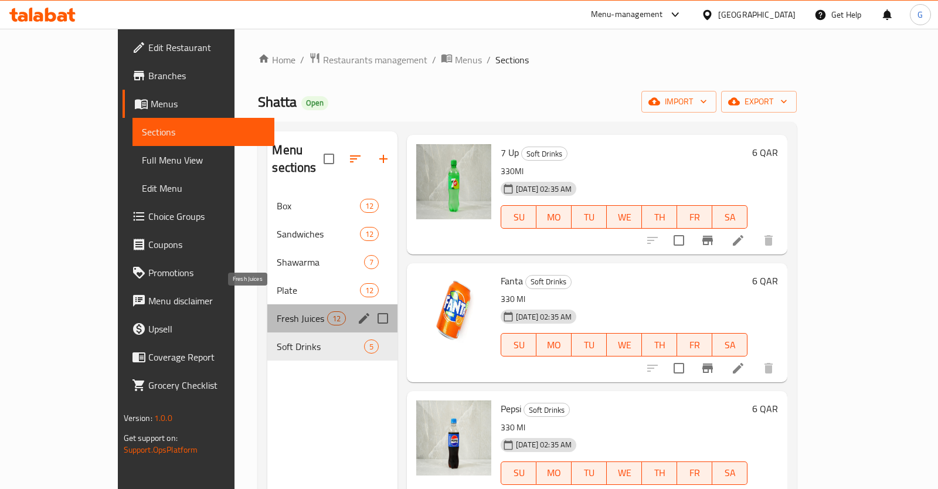
click at [277, 311] on span "Fresh Juices" at bounding box center [302, 318] width 50 height 14
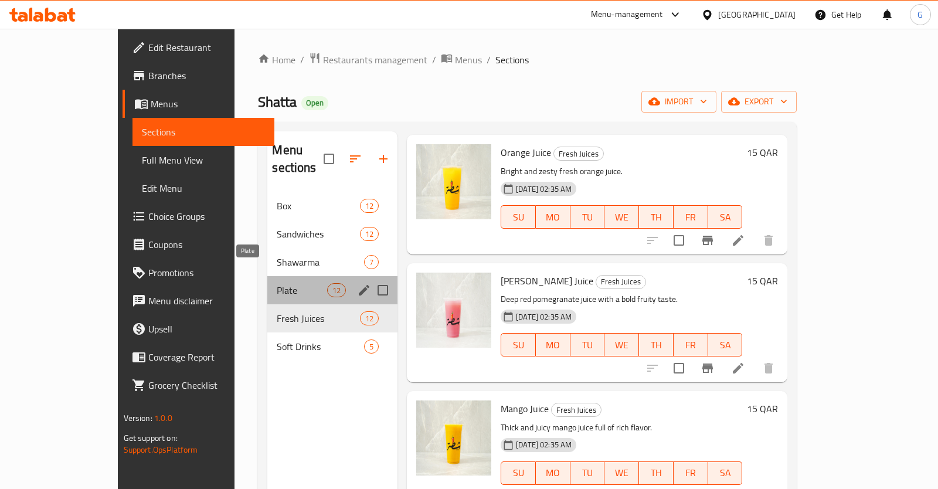
click at [277, 283] on span "Plate" at bounding box center [302, 290] width 50 height 14
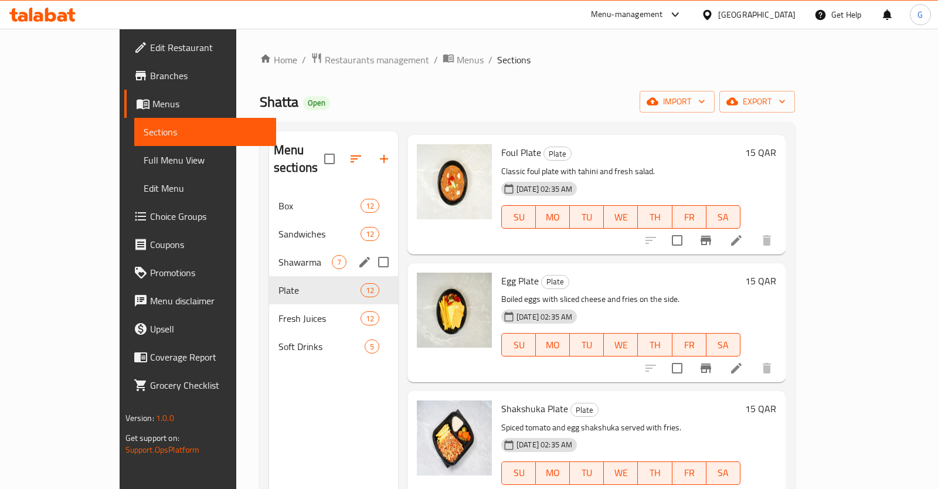
click at [269, 254] on div "Shawarma 7" at bounding box center [333, 262] width 129 height 28
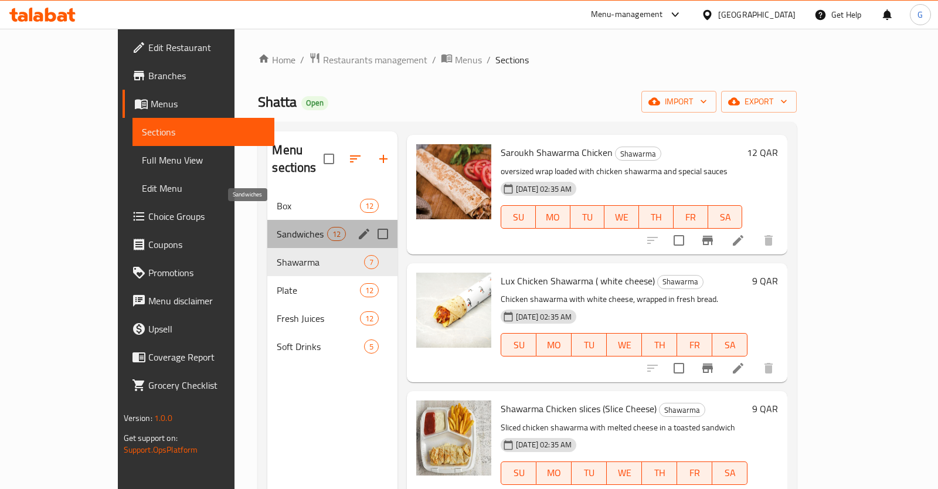
click at [279, 227] on span "Sandwiches" at bounding box center [302, 234] width 50 height 14
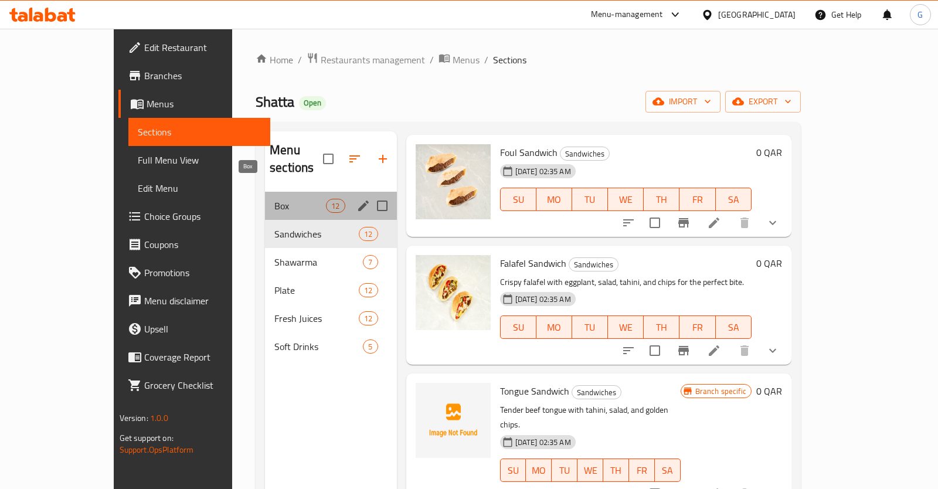
click at [287, 199] on span "Box" at bounding box center [300, 206] width 52 height 14
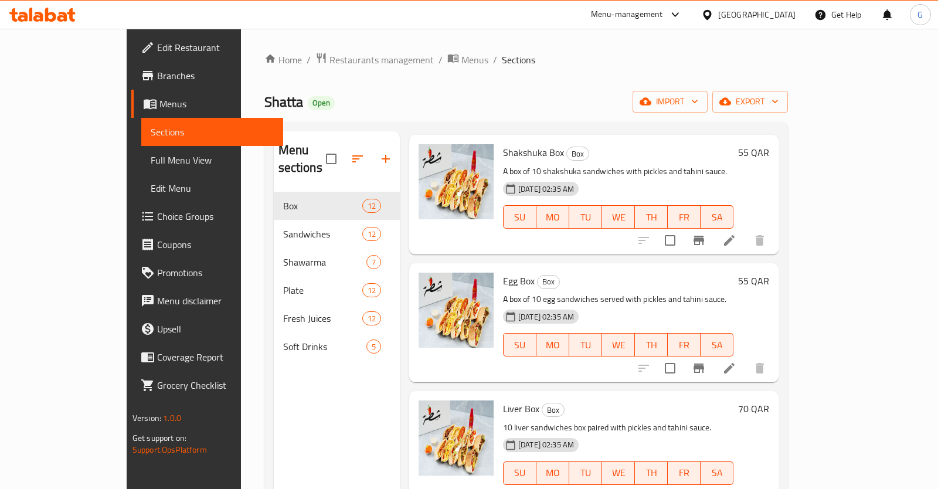
click at [159, 101] on span "Menus" at bounding box center [216, 104] width 114 height 14
